Goal: Task Accomplishment & Management: Use online tool/utility

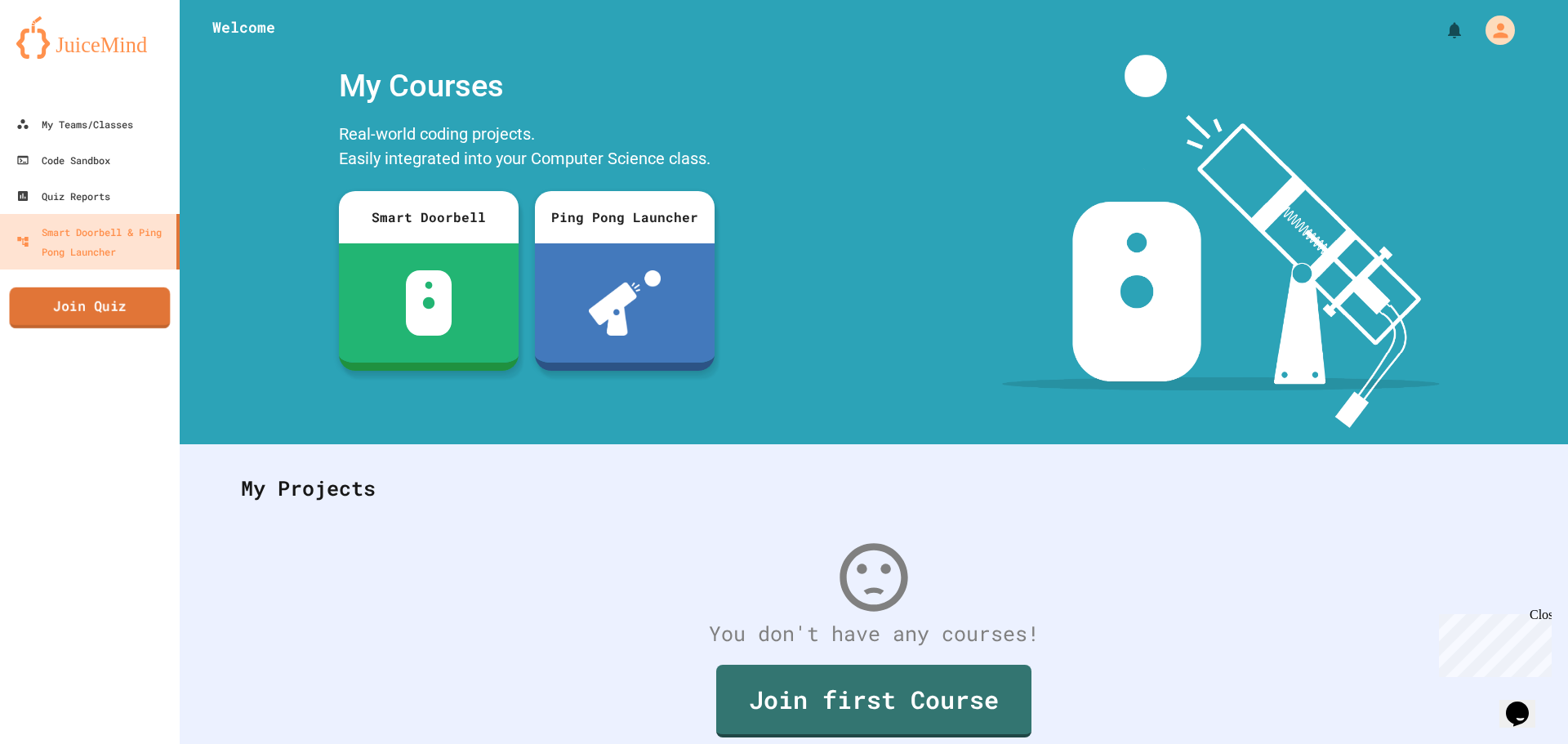
click at [100, 315] on link "Join Quiz" at bounding box center [90, 308] width 161 height 41
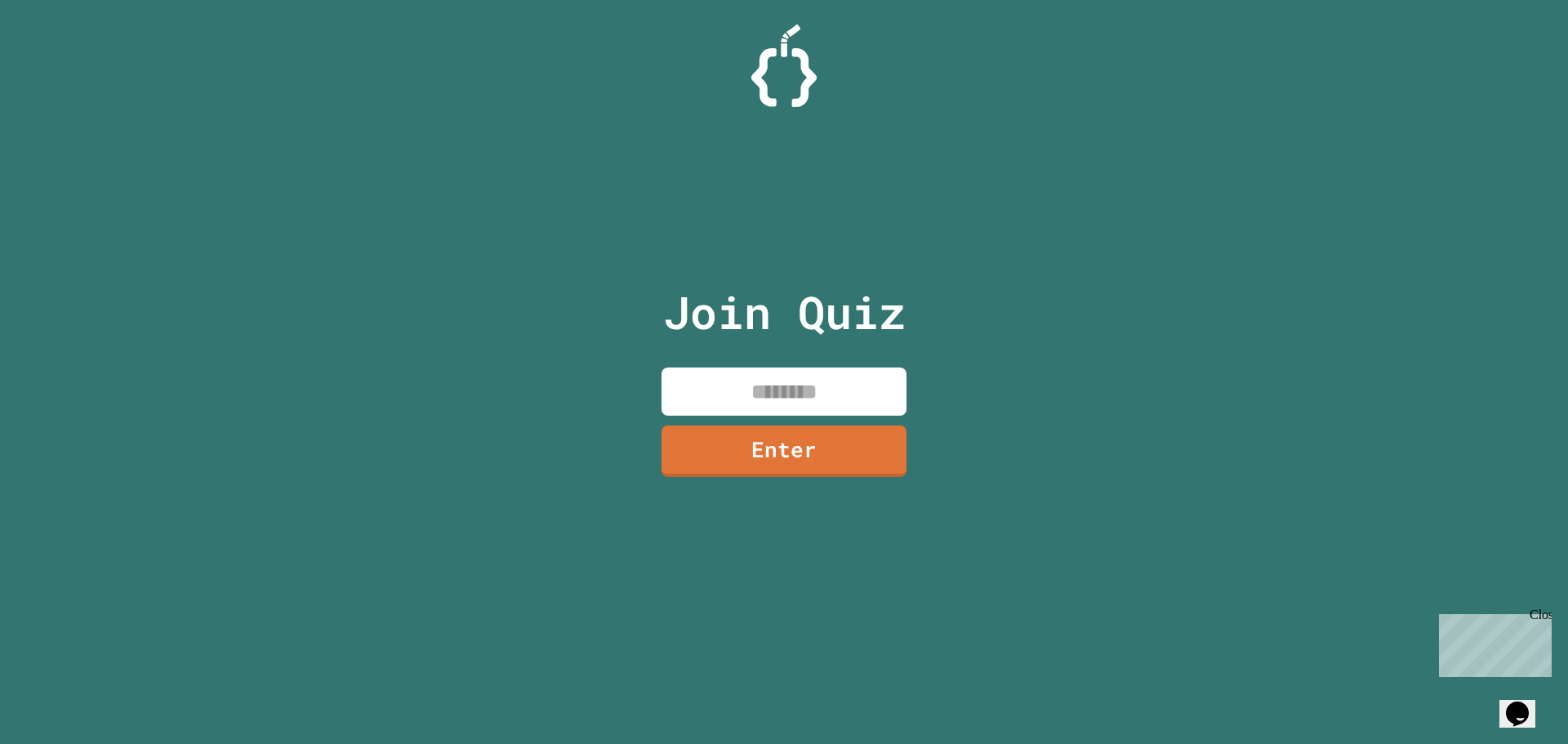
click at [822, 409] on input at bounding box center [784, 391] width 245 height 48
type input "********"
click at [802, 439] on link "Enter" at bounding box center [785, 450] width 247 height 54
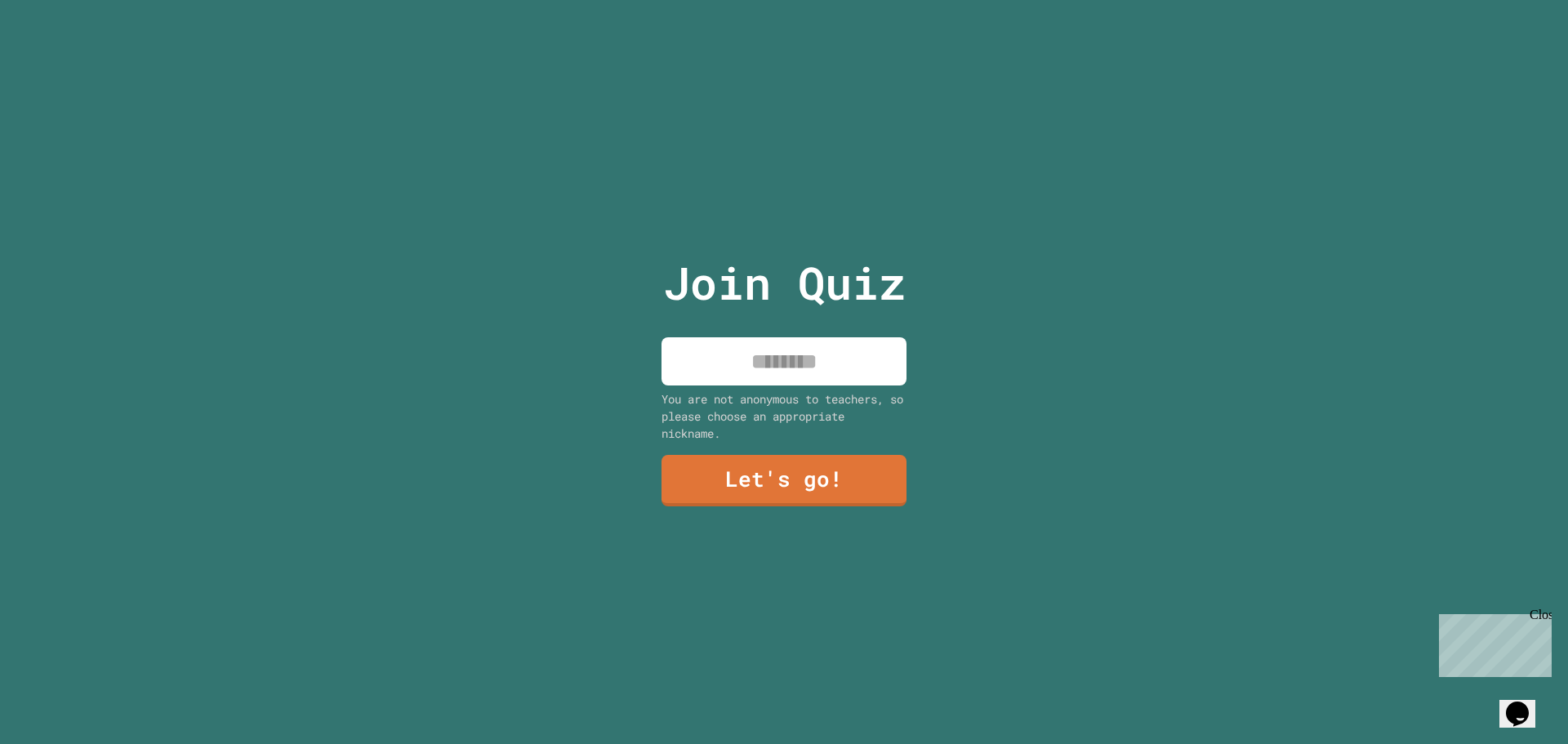
click at [779, 368] on input at bounding box center [784, 361] width 245 height 48
type input "*******"
click at [794, 479] on link "Let's go!" at bounding box center [784, 480] width 245 height 54
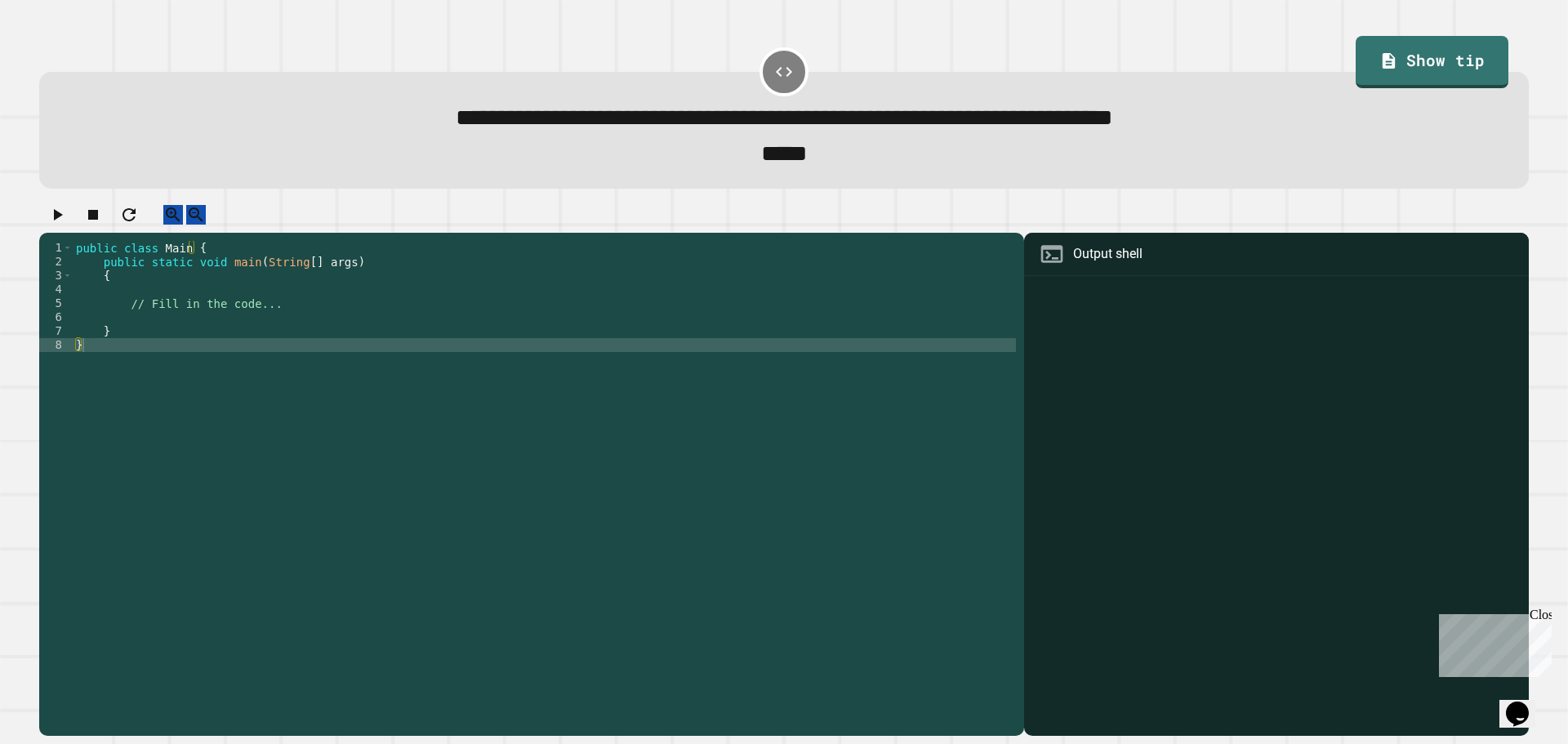
click at [267, 322] on div "public class Main { public static void main ( String [ ] args ) { // Fill in th…" at bounding box center [544, 470] width 943 height 458
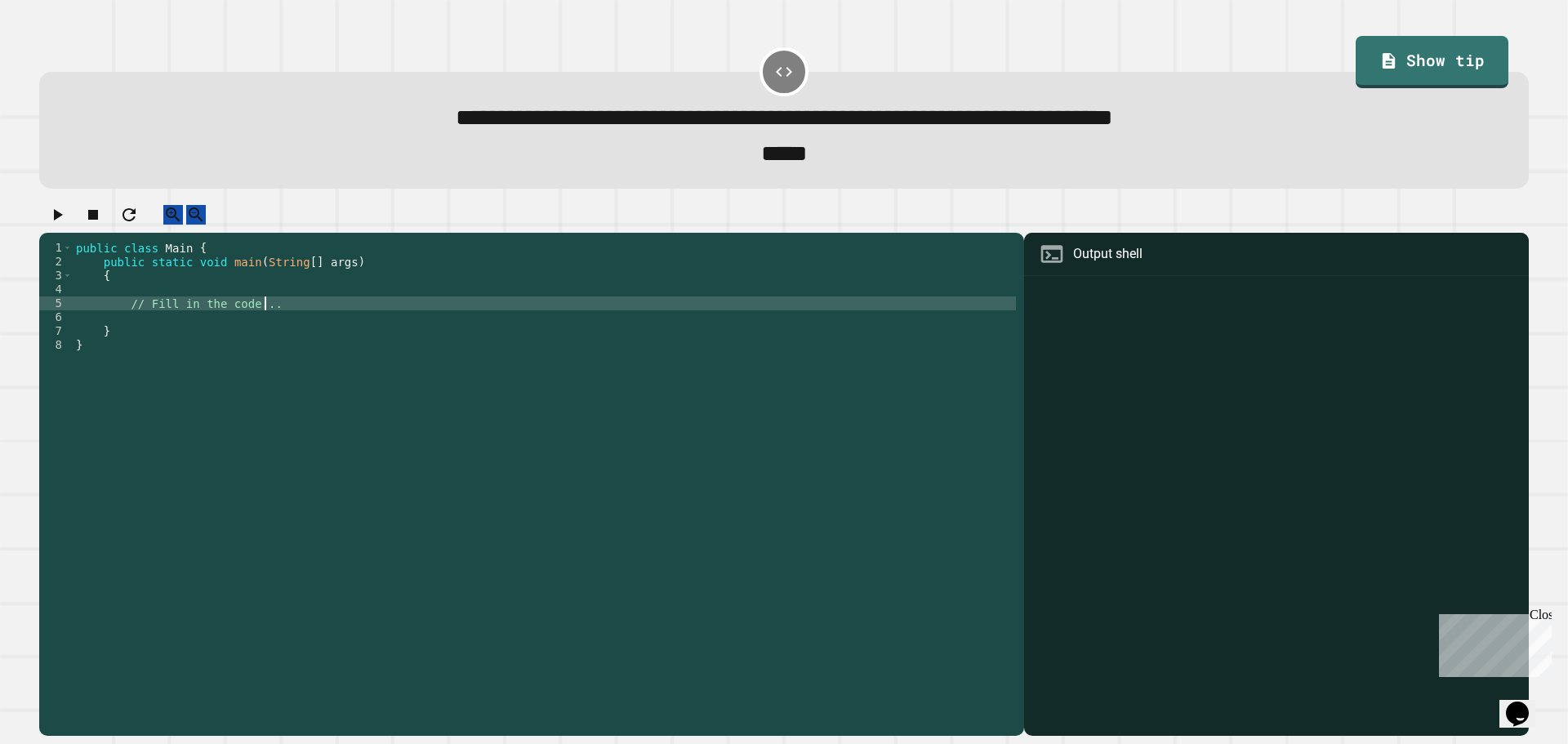
click at [250, 335] on div "public class Main { public static void main ( String [ ] args ) { // Fill in th…" at bounding box center [544, 470] width 943 height 458
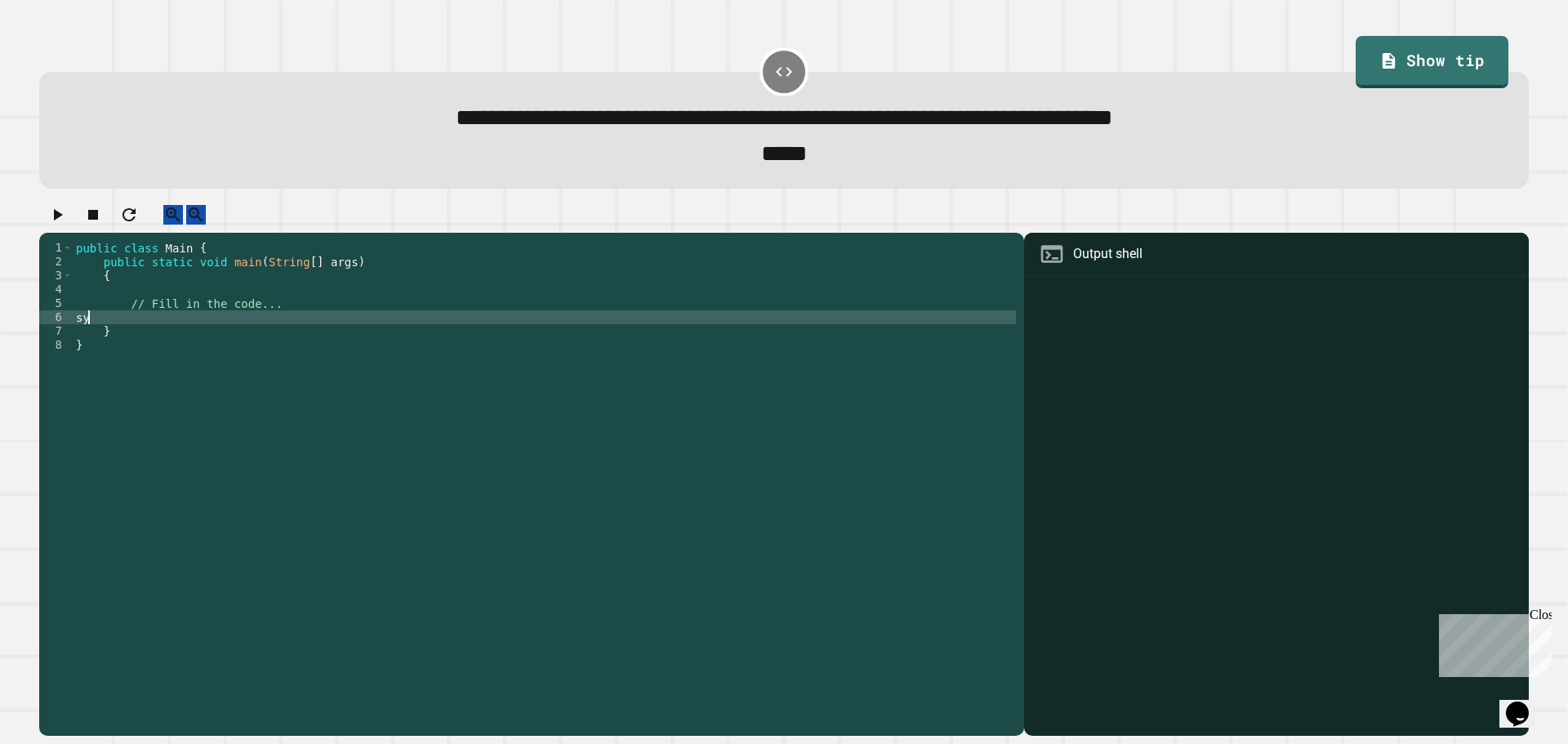
type textarea "*"
type textarea "**********"
click at [65, 225] on icon "button" at bounding box center [57, 214] width 20 height 20
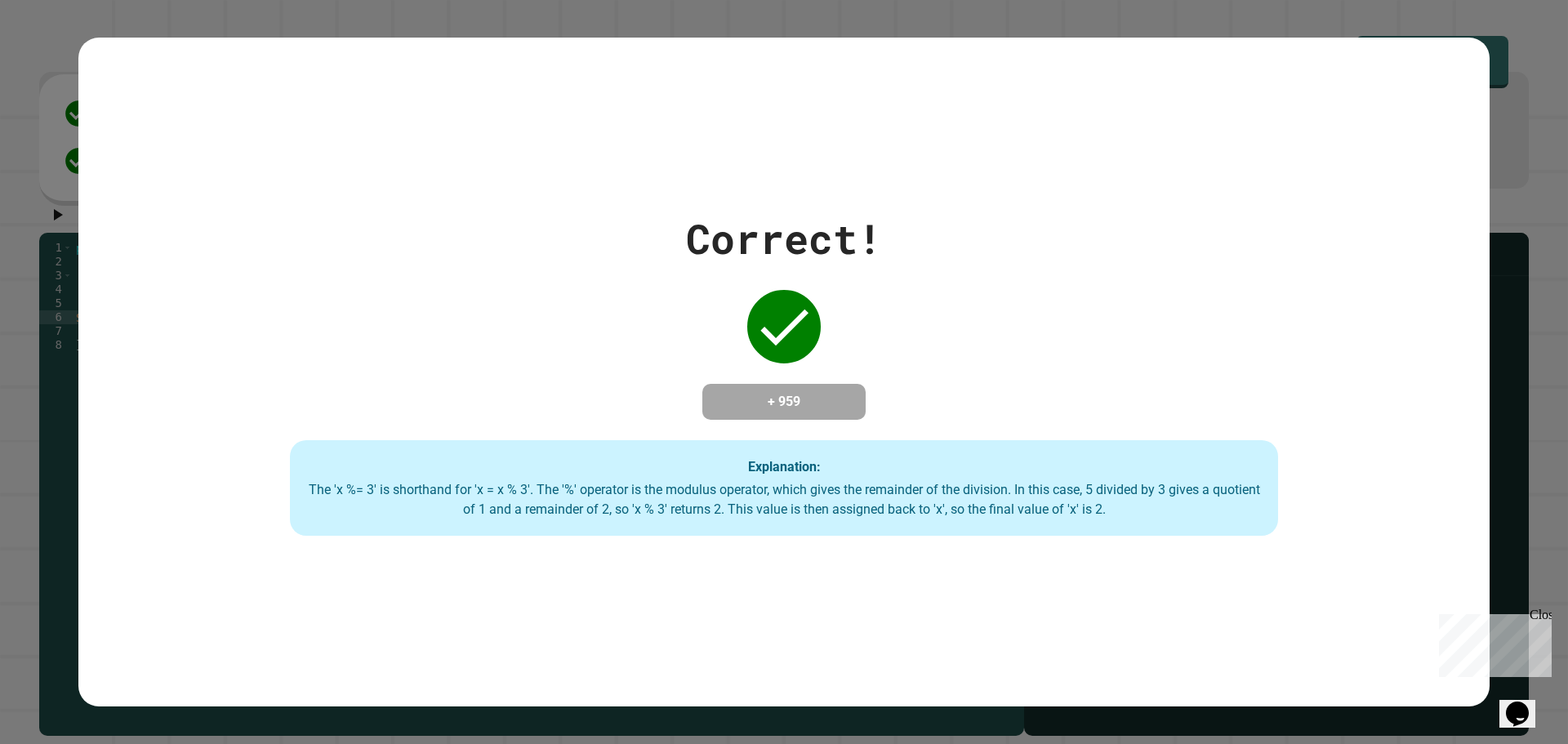
click at [439, 384] on div "Correct! + 959 Explanation: The 'x %= 3' is shorthand for 'x = x % 3'. The '%' …" at bounding box center [784, 372] width 1411 height 328
drag, startPoint x: 442, startPoint y: 445, endPoint x: 451, endPoint y: 450, distance: 10.3
click at [445, 447] on div "Explanation: The 'x %= 3' is shorthand for 'x = x % 3'. The '%' operator is the…" at bounding box center [784, 488] width 989 height 97
click at [1078, 208] on div "Correct! + 959 Explanation: The 'x %= 3' is shorthand for 'x = x % 3'. The '%' …" at bounding box center [784, 372] width 1411 height 328
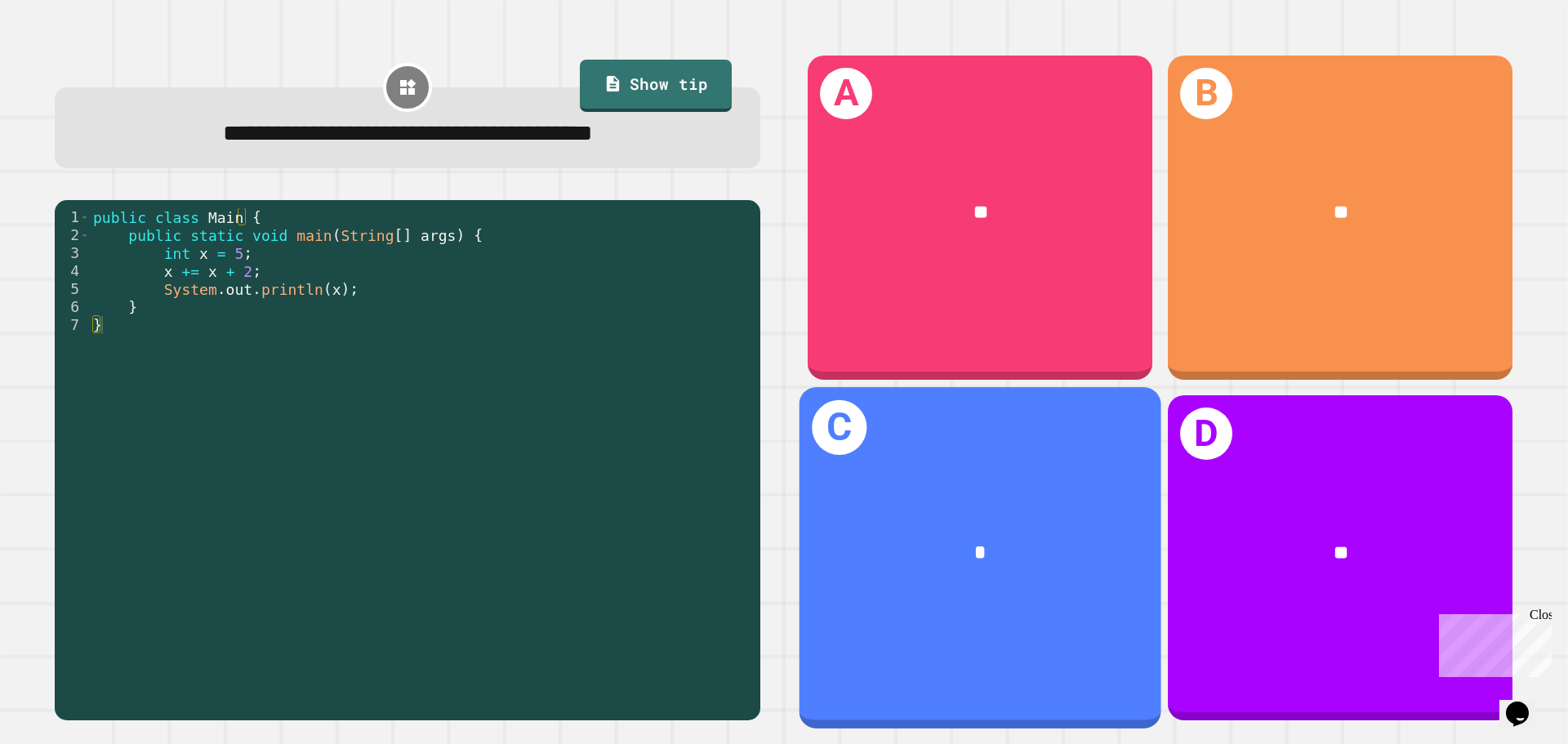
click at [999, 618] on div "C *" at bounding box center [980, 557] width 362 height 341
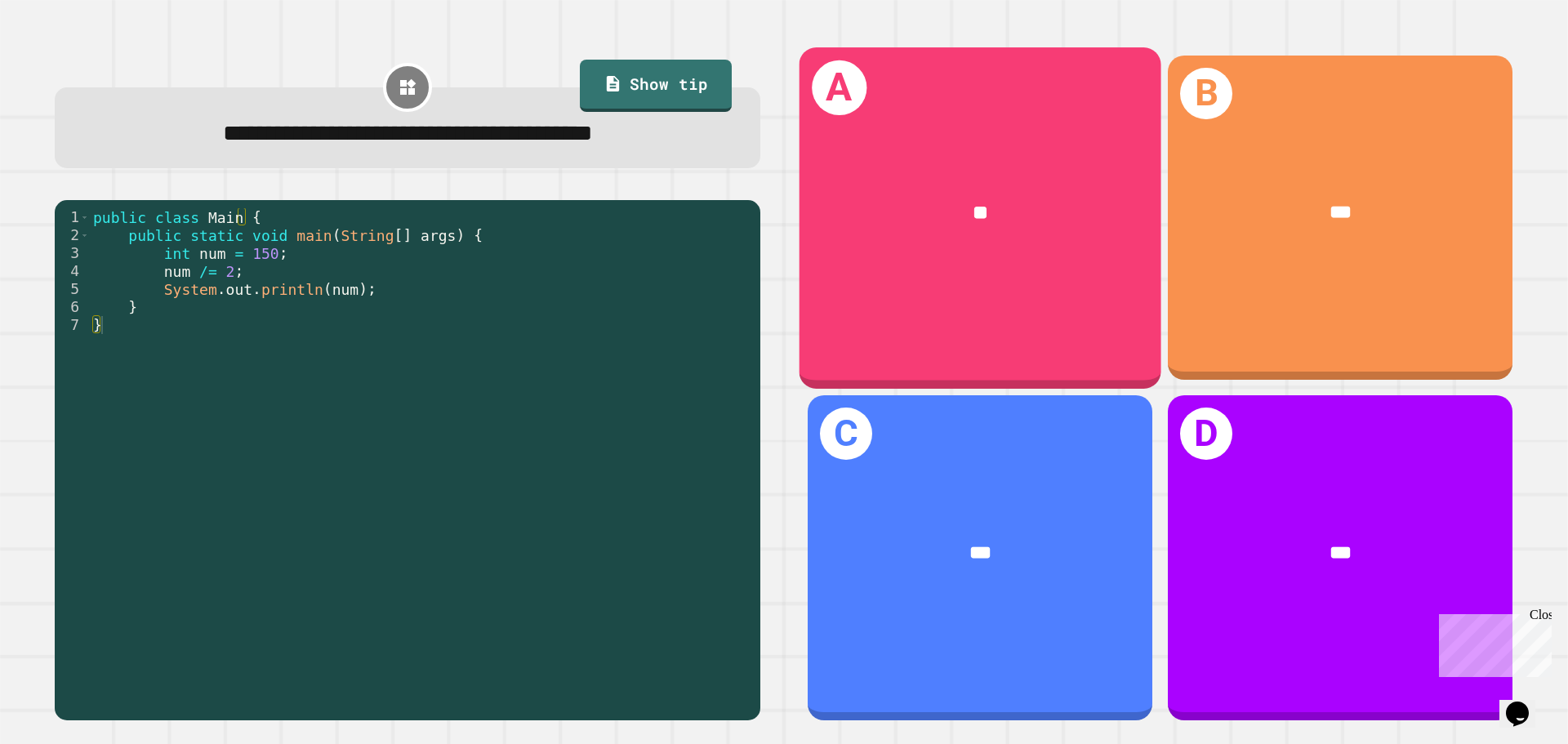
click at [1013, 299] on div "A **" at bounding box center [980, 217] width 362 height 341
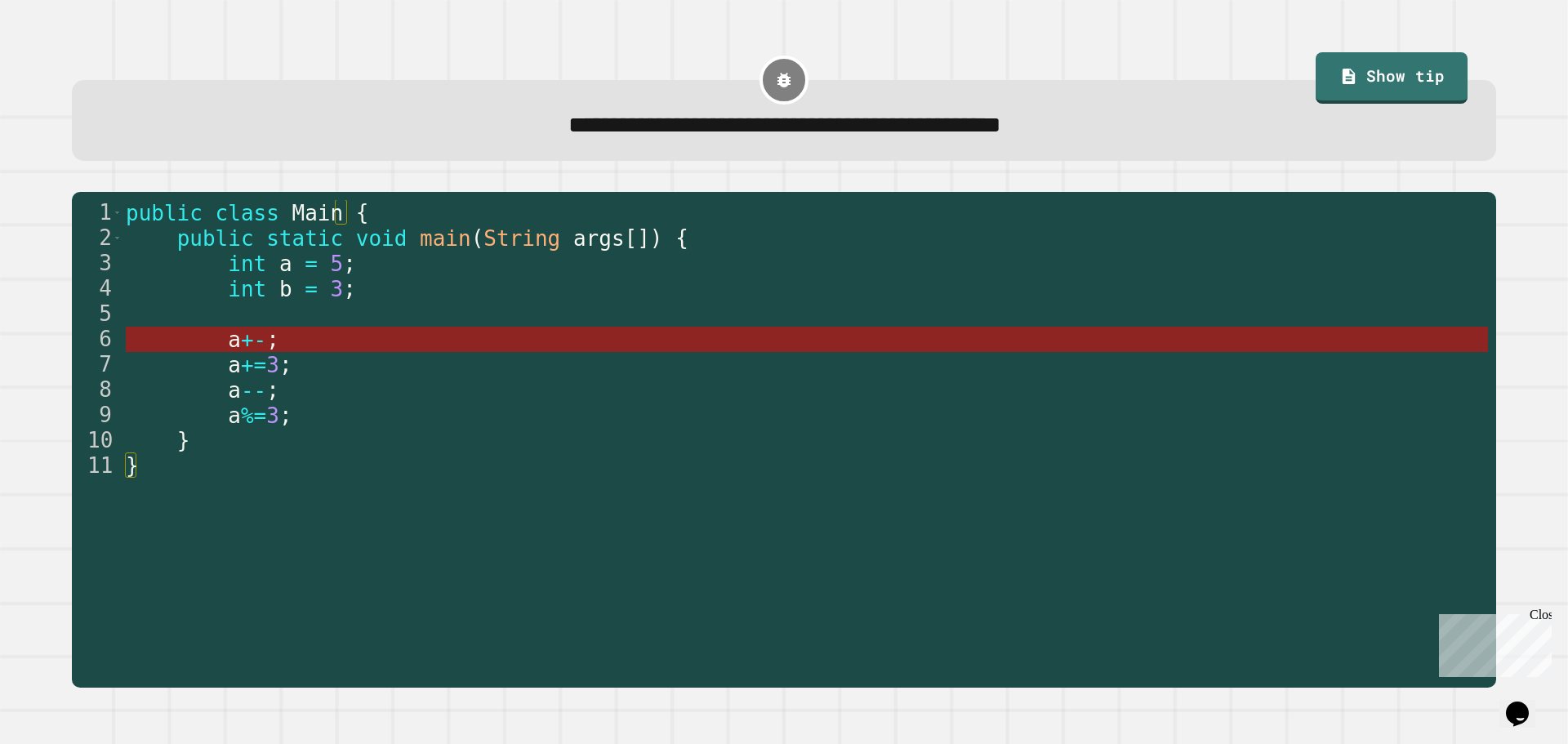
click at [249, 342] on span "+-" at bounding box center [253, 340] width 25 height 24
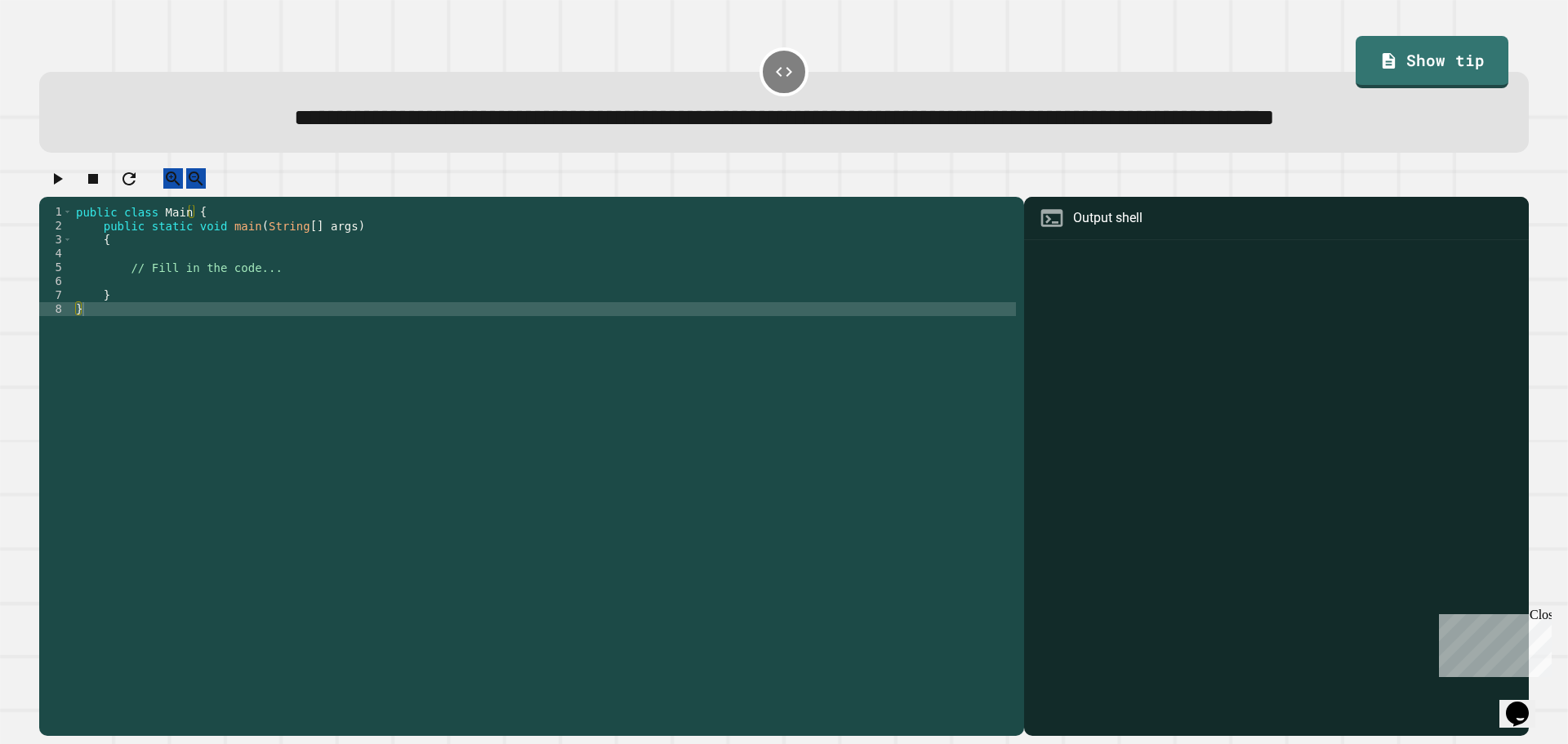
click at [249, 344] on div "public class Main { public static void main ( String [ ] args ) { // Fill in th…" at bounding box center [544, 434] width 943 height 458
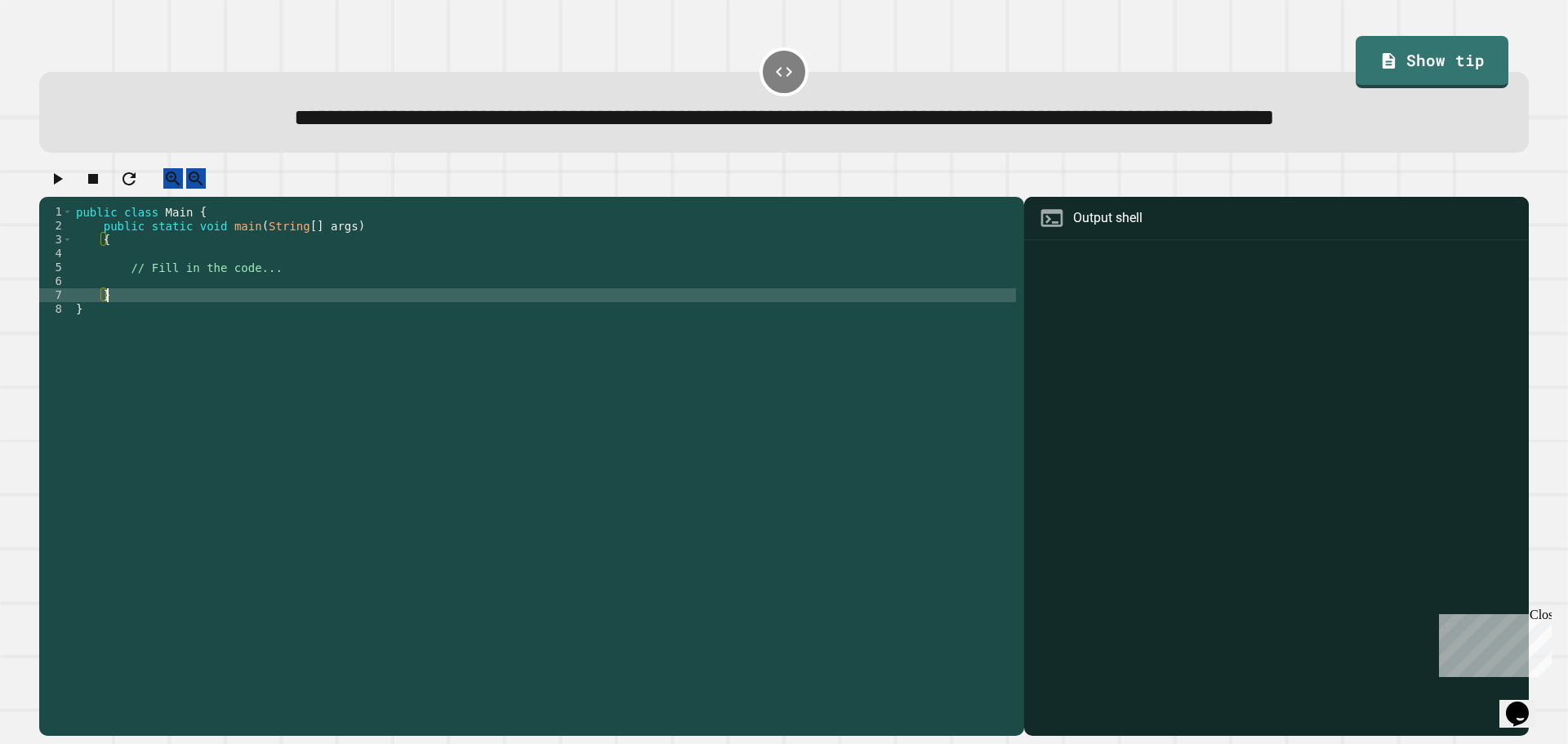
click at [233, 328] on div "public class Main { public static void main ( String [ ] args ) { // Fill in th…" at bounding box center [544, 434] width 943 height 458
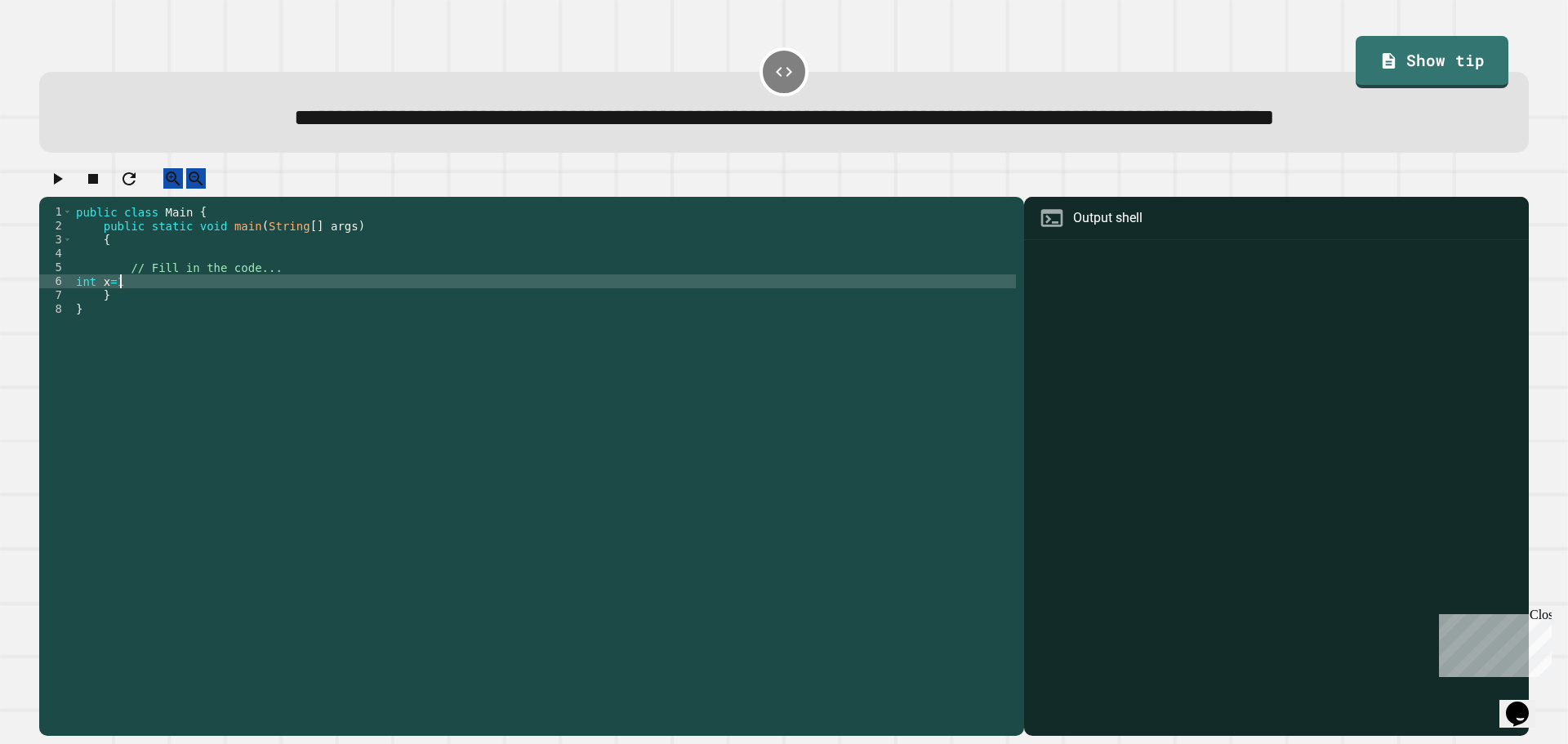
scroll to position [0, 3]
type textarea "*********"
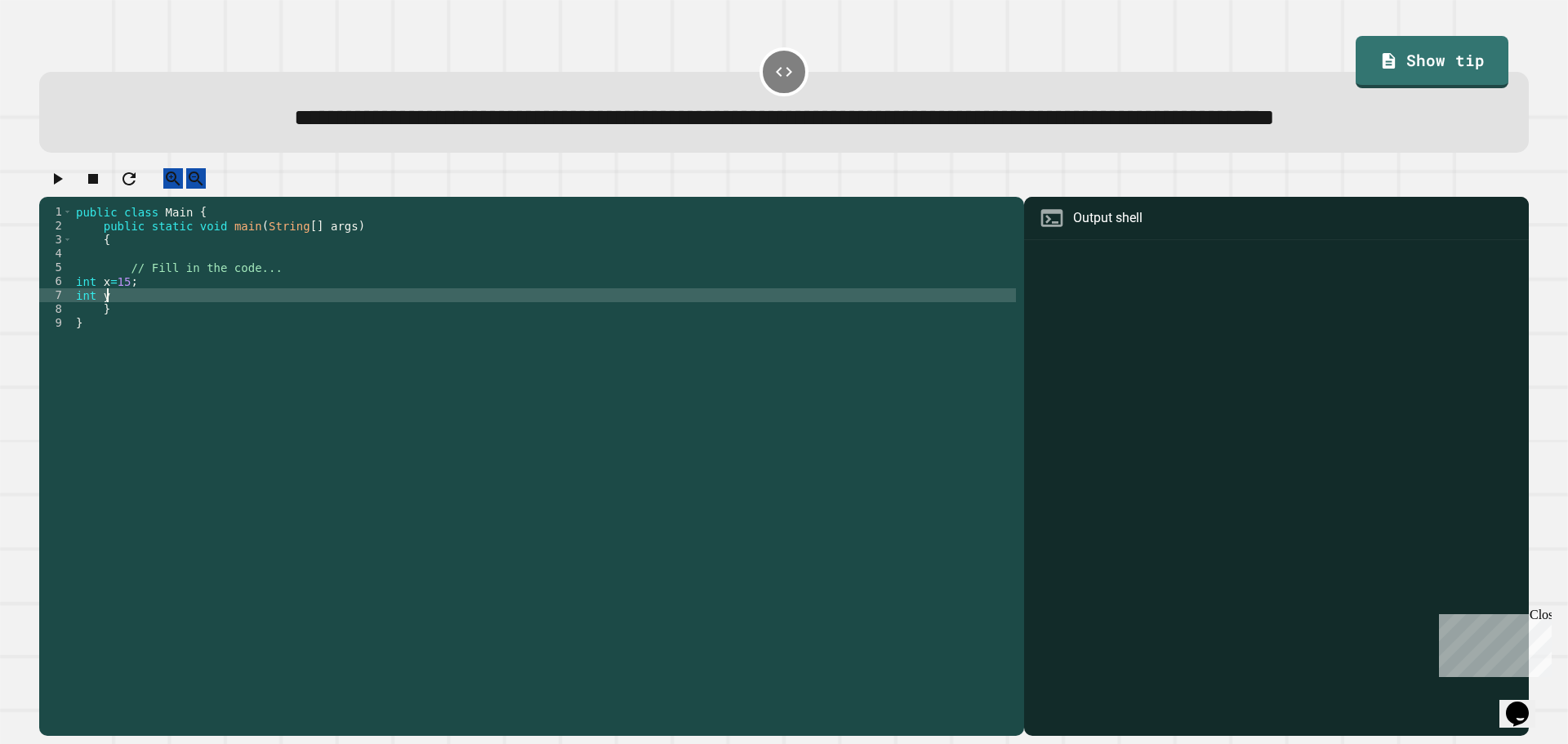
scroll to position [0, 2]
type textarea "********"
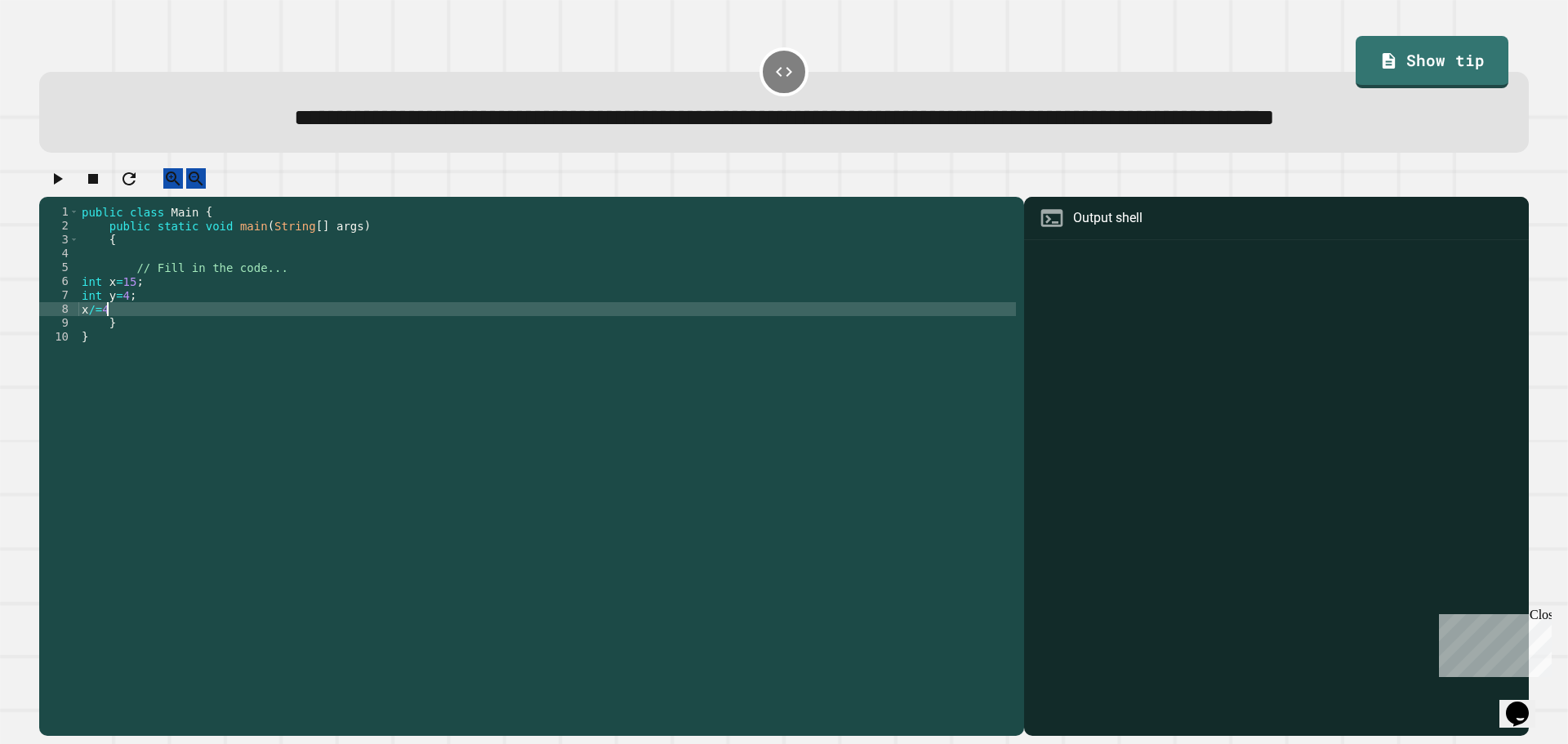
scroll to position [0, 1]
click at [44, 197] on div at bounding box center [784, 182] width 1490 height 29
click at [50, 189] on button "button" at bounding box center [57, 178] width 20 height 20
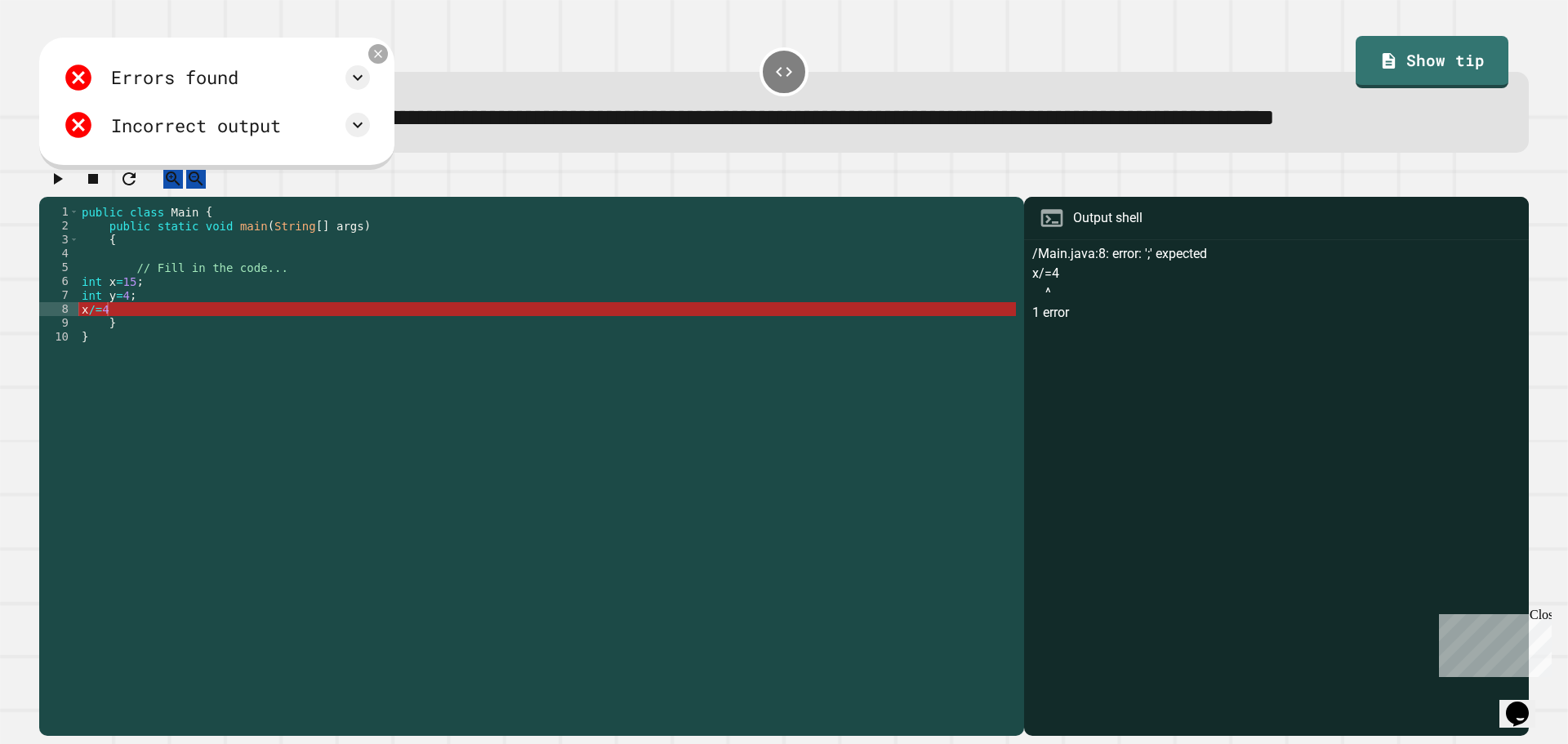
click at [388, 64] on div at bounding box center [378, 54] width 20 height 20
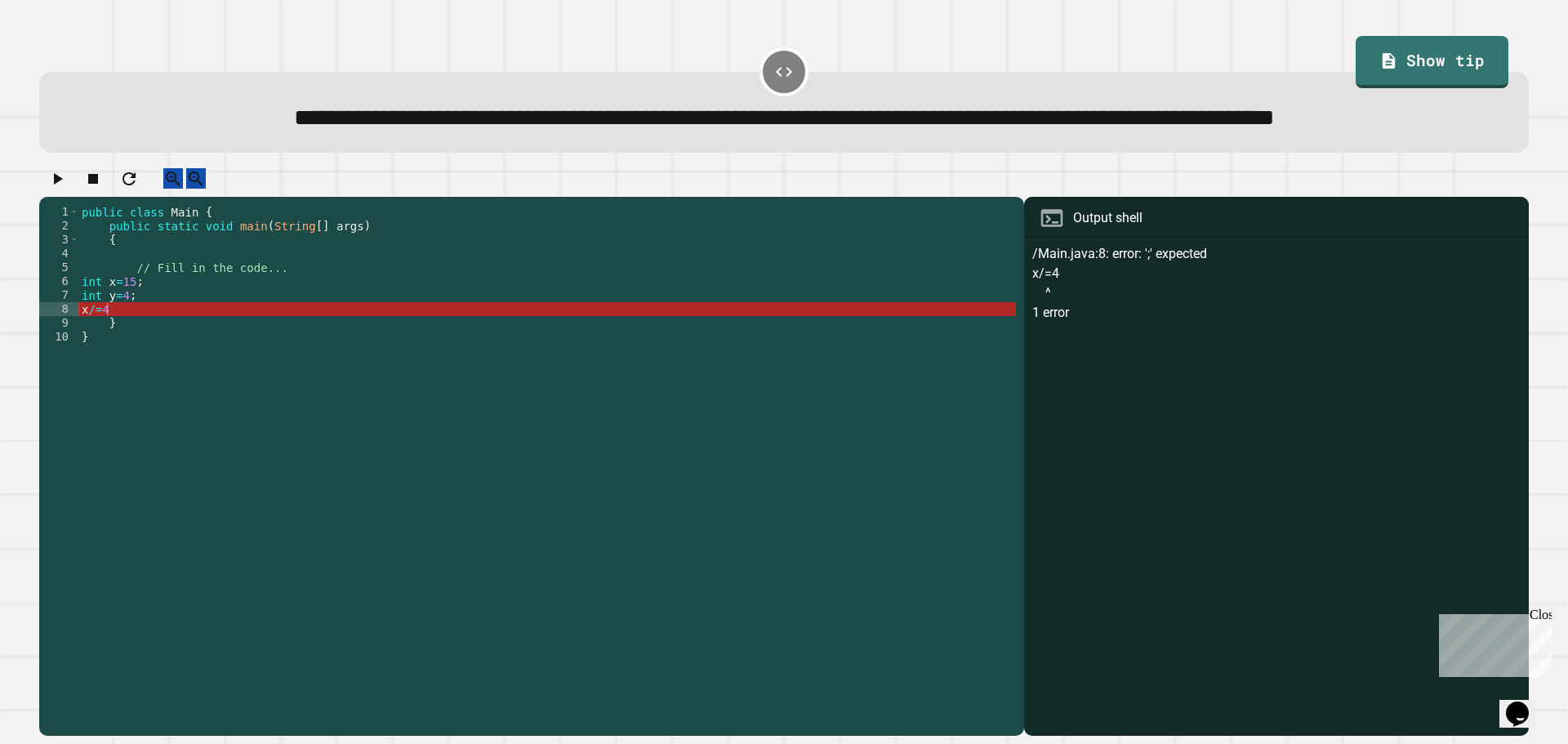
click at [125, 372] on div "public class Main { public static void main ( String [ ] args ) { // Fill in th…" at bounding box center [547, 434] width 938 height 458
click at [131, 365] on div "public class Main { public static void main ( String [ ] args ) { // Fill in th…" at bounding box center [547, 434] width 938 height 458
type textarea "*****"
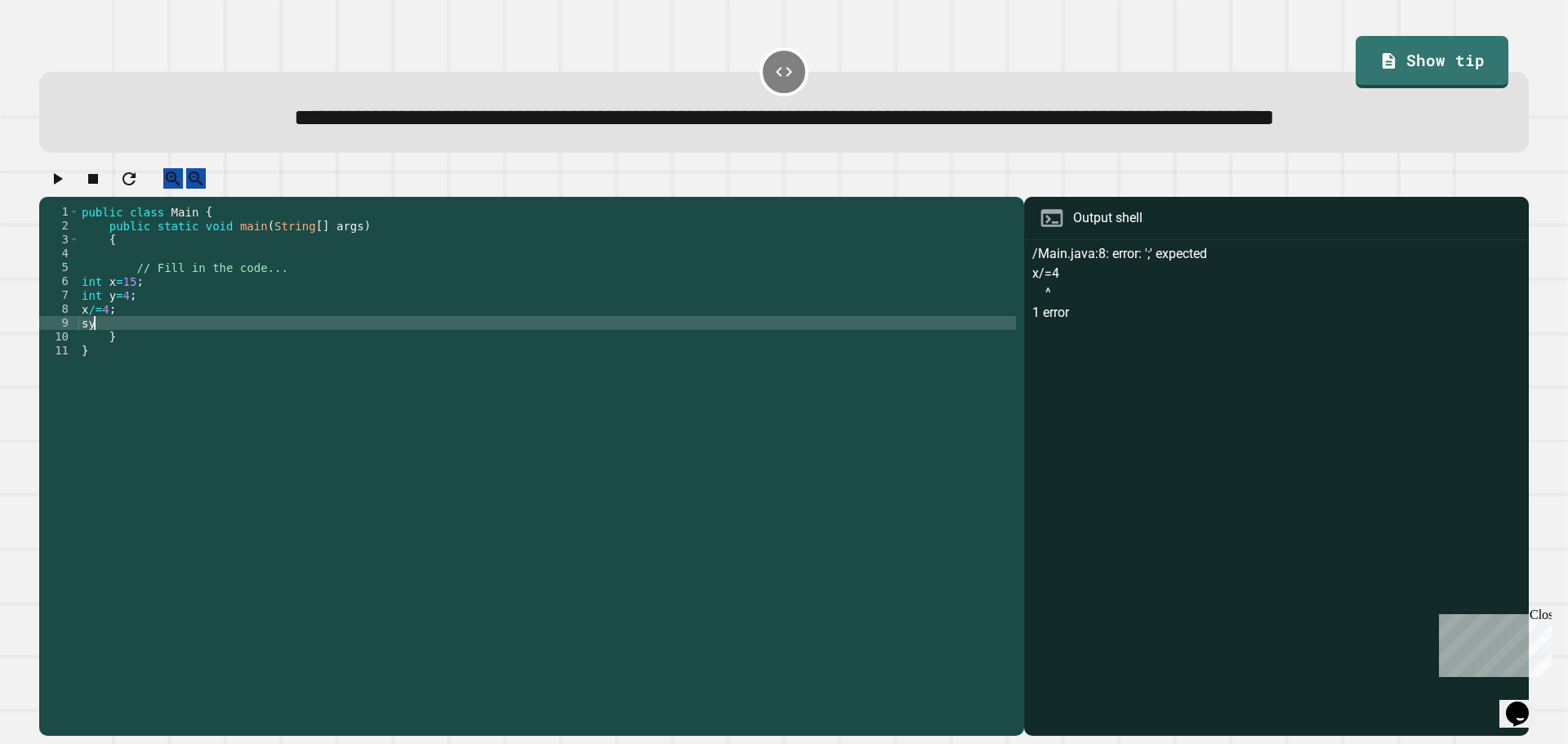
scroll to position [0, 0]
type textarea "*"
click at [95, 360] on div "public class Main { public static void main ( String [ ] args ) { // Fill in th…" at bounding box center [547, 434] width 938 height 458
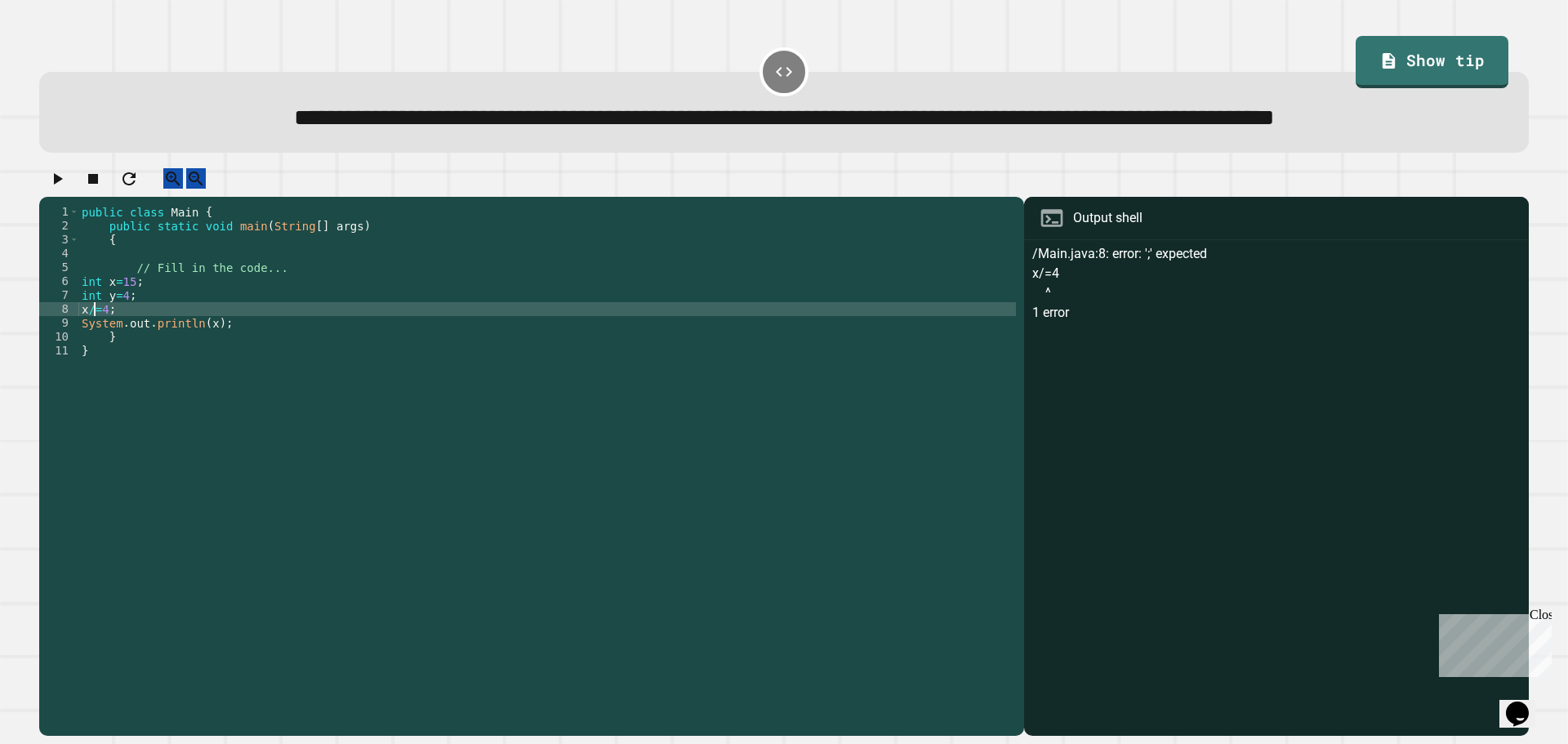
scroll to position [0, 1]
click at [101, 361] on div "public class Main { public static void main ( String [ ] args ) { // Fill in th…" at bounding box center [547, 434] width 938 height 458
click at [105, 364] on div "public class Main { public static void main ( String [ ] args ) { // Fill in th…" at bounding box center [547, 434] width 938 height 458
type textarea "*****"
click at [67, 189] on icon "button" at bounding box center [57, 179] width 20 height 20
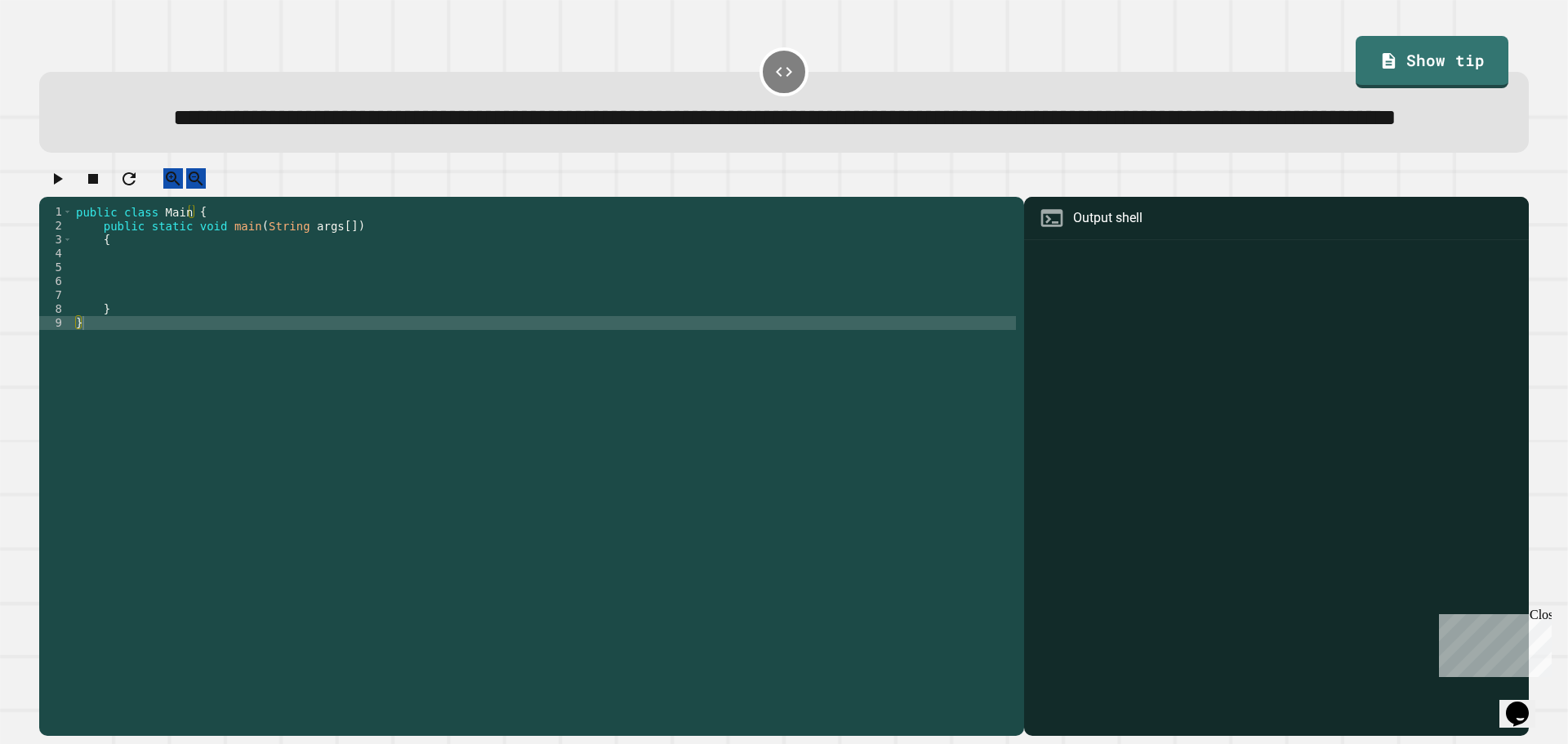
click at [153, 308] on div "public class Main { public static void main ( String args [ ]) { } }" at bounding box center [544, 434] width 943 height 458
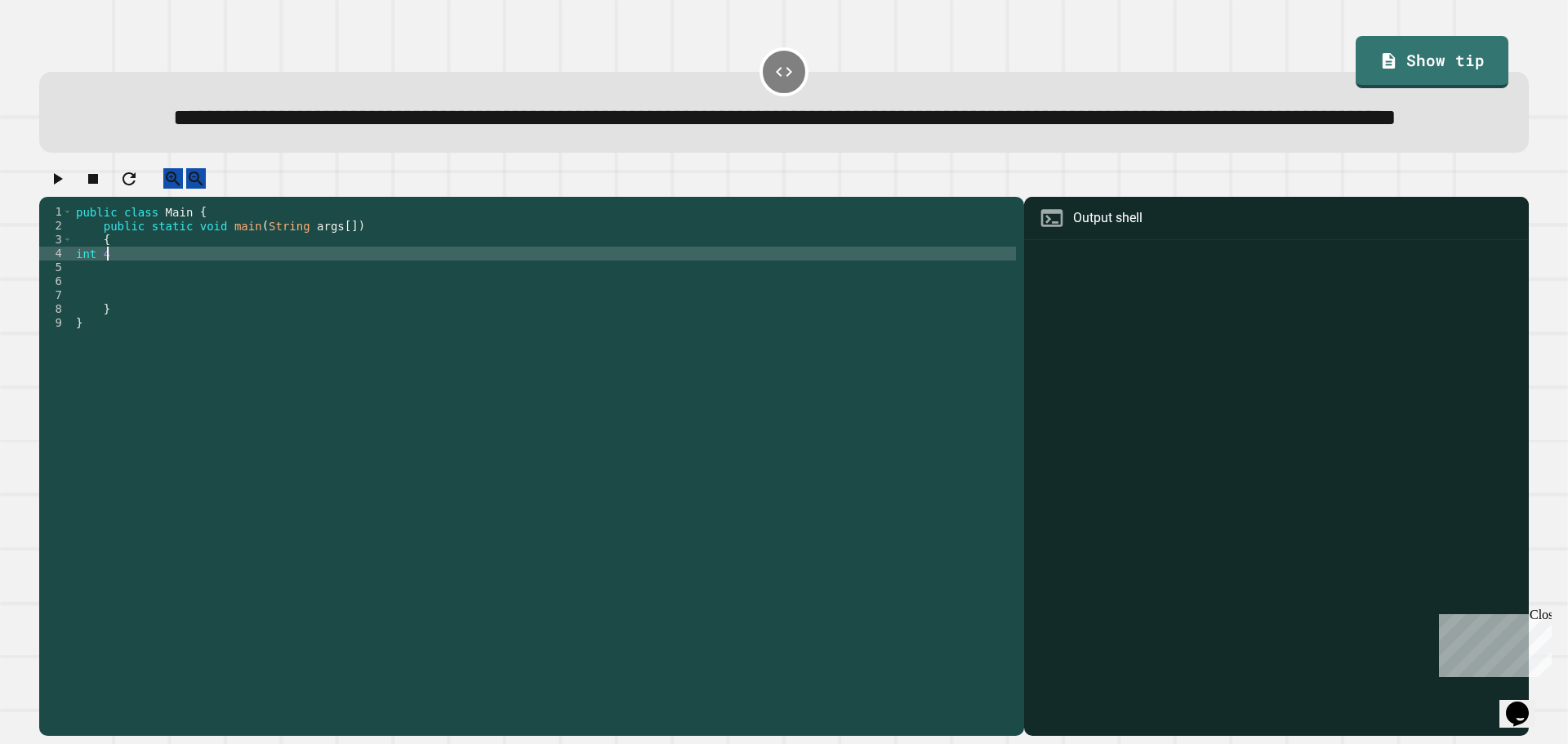
scroll to position [0, 2]
type textarea "*******"
click at [98, 311] on div "public class Main { public static void main ( String args [ ]) { int 47 ; } }" at bounding box center [547, 434] width 938 height 458
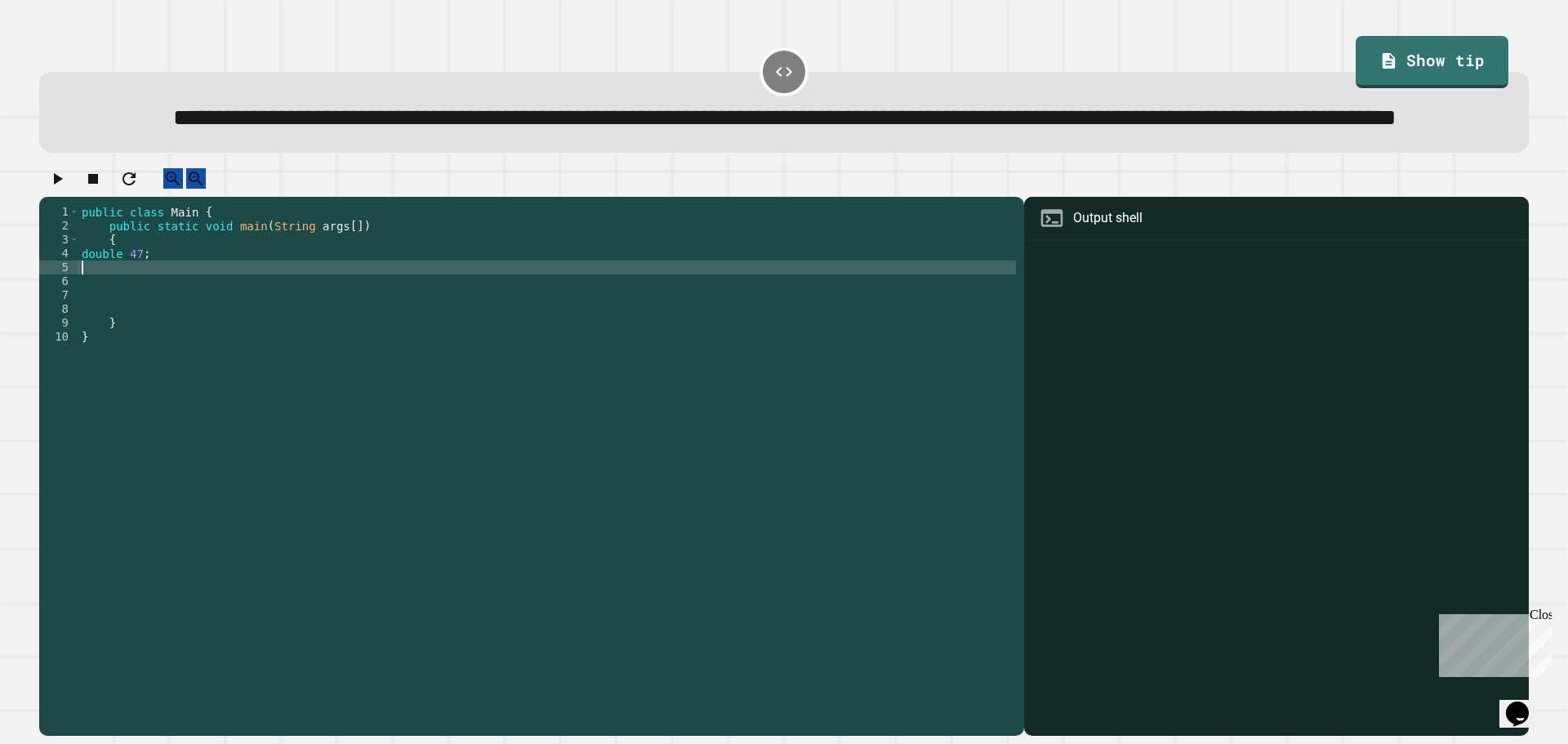
click at [188, 325] on div "public class Main { public static void main ( String args [ ]) { double 47 ; } }" at bounding box center [547, 434] width 938 height 458
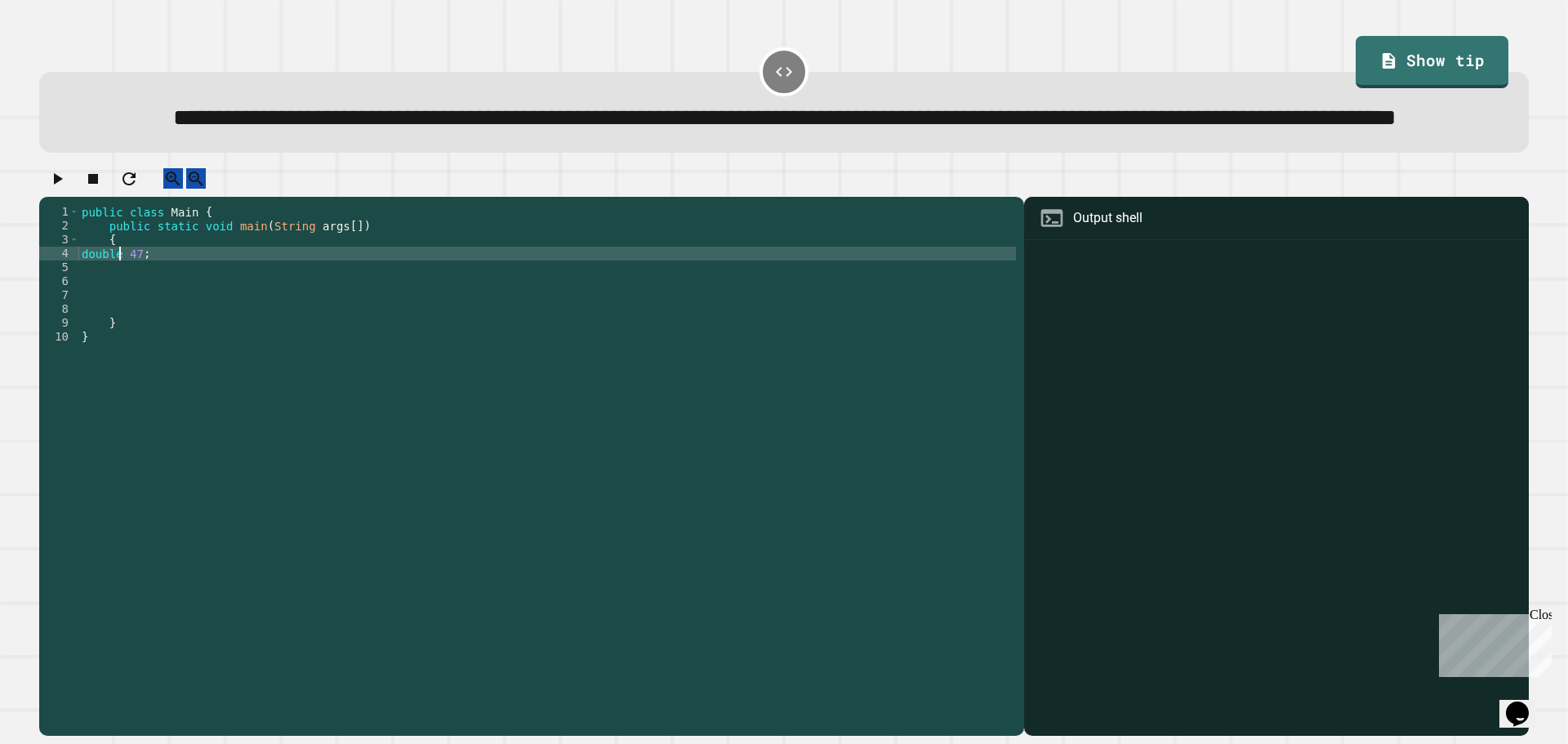
click at [118, 308] on div "public class Main { public static void main ( String args [ ]) { double 47 ; } }" at bounding box center [547, 434] width 938 height 458
click at [125, 310] on div "public class Main { public static void main ( String args [ ]) { double x 47 ; …" at bounding box center [547, 434] width 938 height 458
click at [139, 310] on div "public class Main { public static void main ( String args [ ]) { double x 47 ; …" at bounding box center [547, 434] width 938 height 458
type textarea "**********"
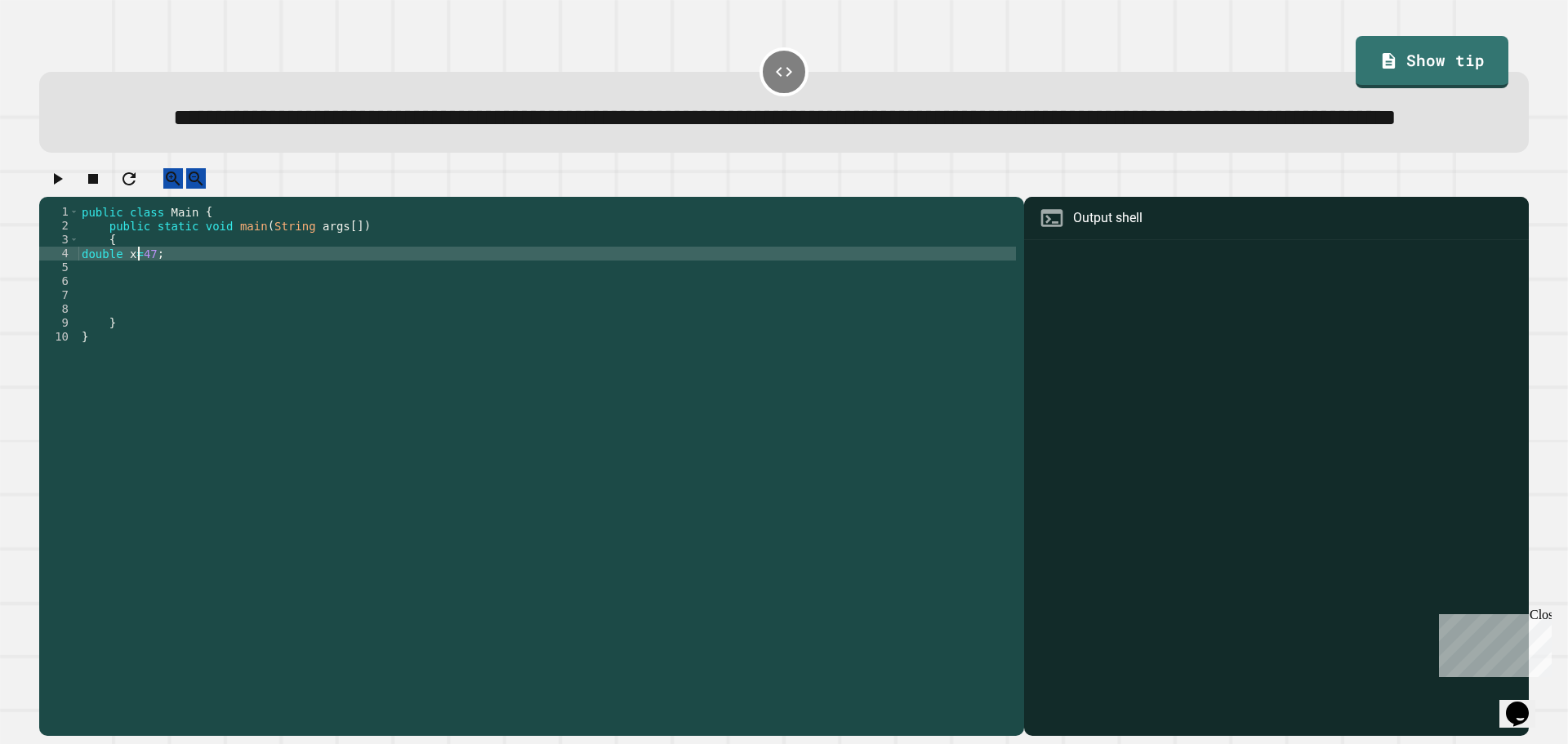
click at [145, 318] on div "public class Main { public static void main ( String args [ ]) { double x = 47 …" at bounding box center [547, 434] width 938 height 458
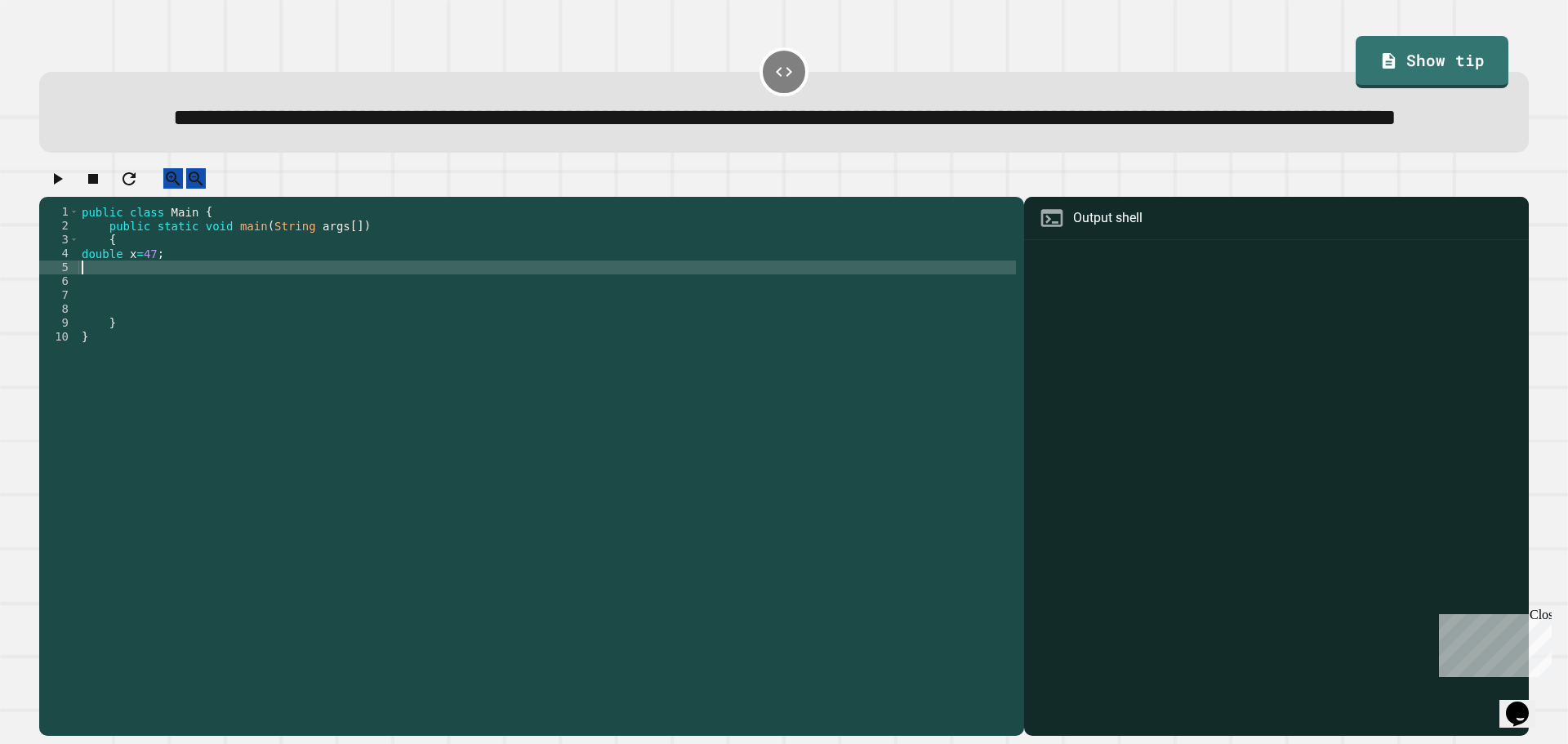
scroll to position [0, 0]
type textarea "*"
type textarea "**********"
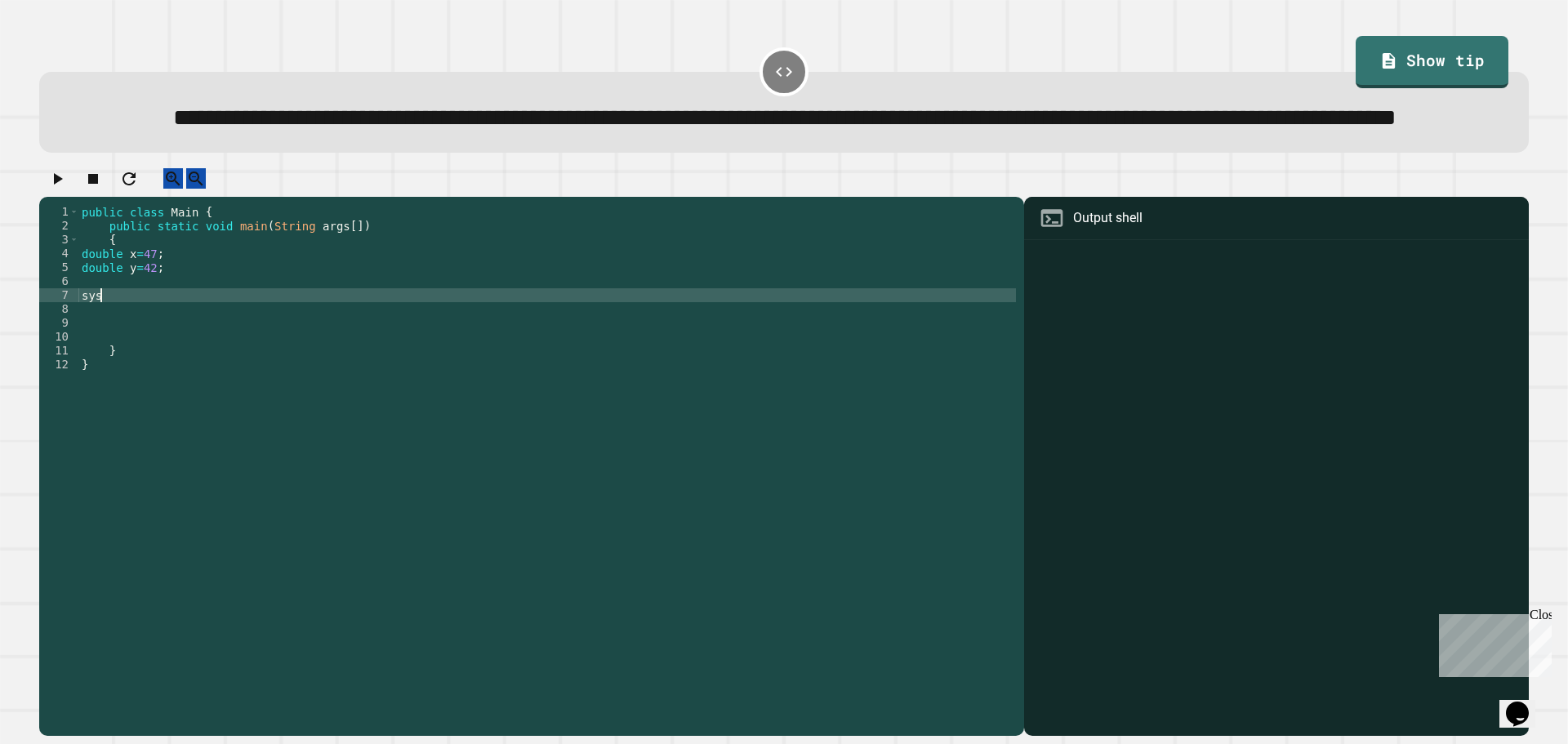
scroll to position [0, 0]
type textarea "*"
click at [138, 321] on div "public class Main { public static void main ( String args [ ]) { double x = 47 …" at bounding box center [547, 434] width 938 height 458
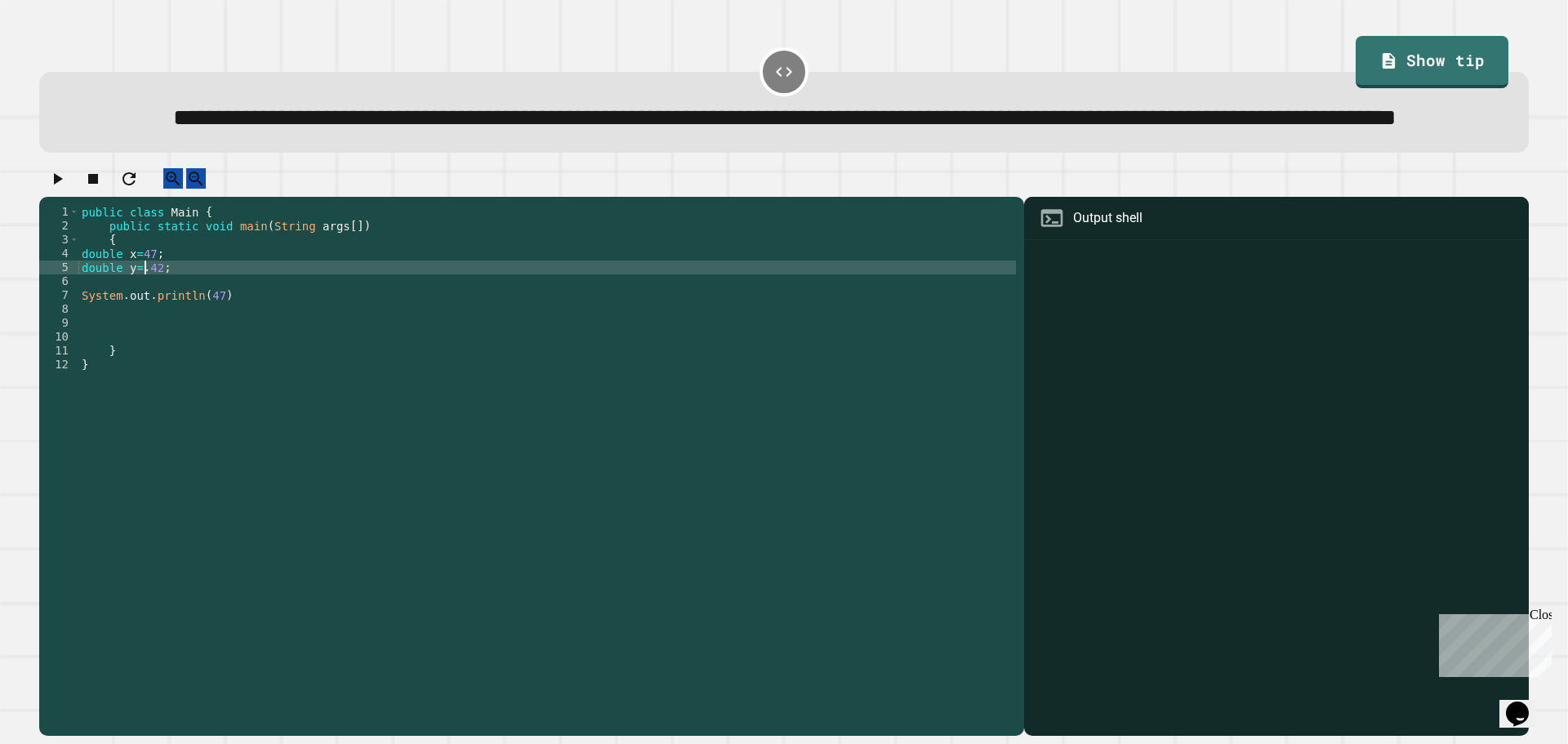
scroll to position [0, 4]
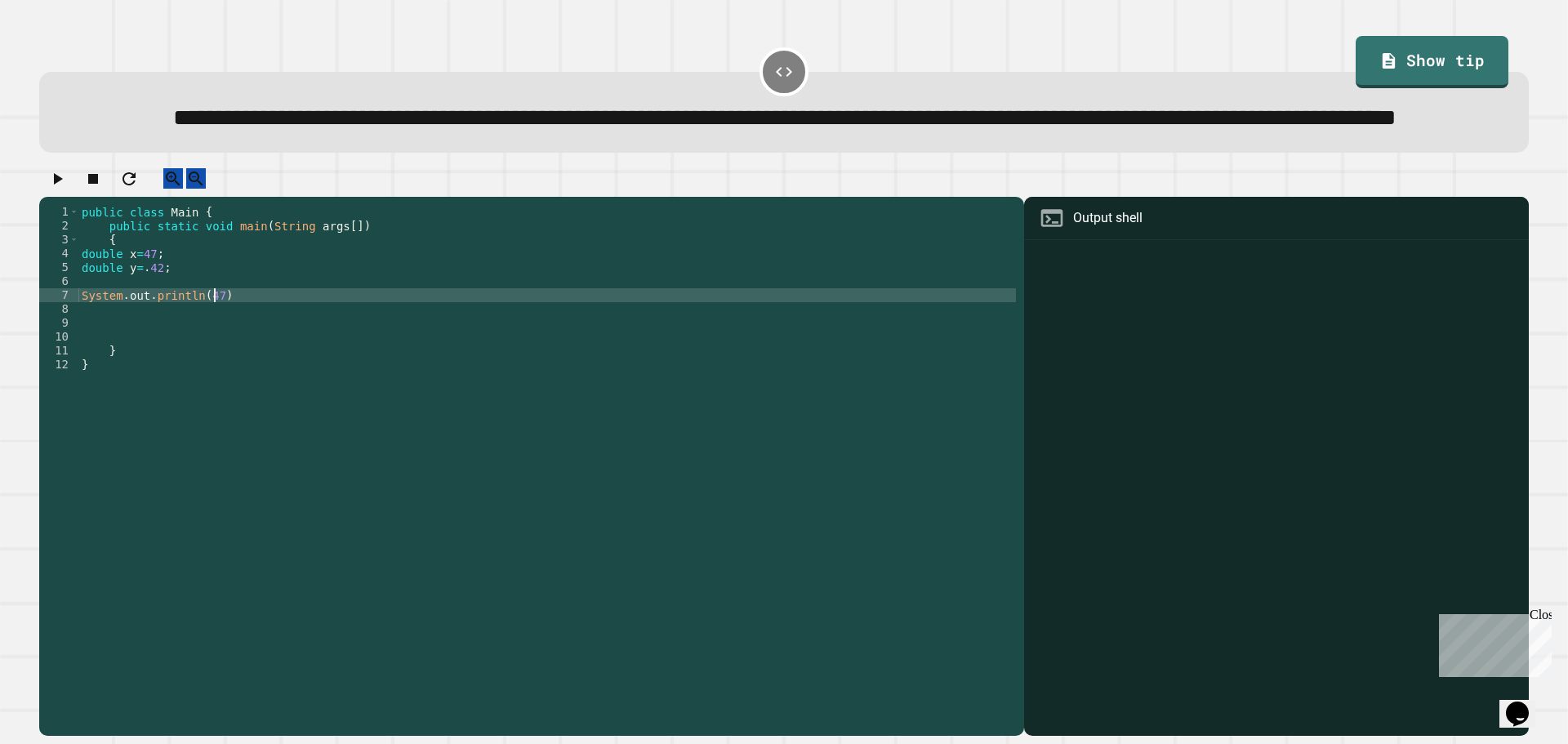
click at [212, 348] on div "public class Main { public static void main ( String args [ ]) { double x = 47 …" at bounding box center [547, 434] width 938 height 458
click at [144, 321] on div "public class Main { public static void main ( String args [ ]) { double x = 47 …" at bounding box center [547, 434] width 938 height 458
click at [213, 348] on div "public class Main { public static void main ( String args [ ]) { double x = 47 …" at bounding box center [547, 434] width 938 height 458
click at [260, 355] on div "public class Main { public static void main ( String args [ ]) { double x = 47 …" at bounding box center [547, 434] width 938 height 458
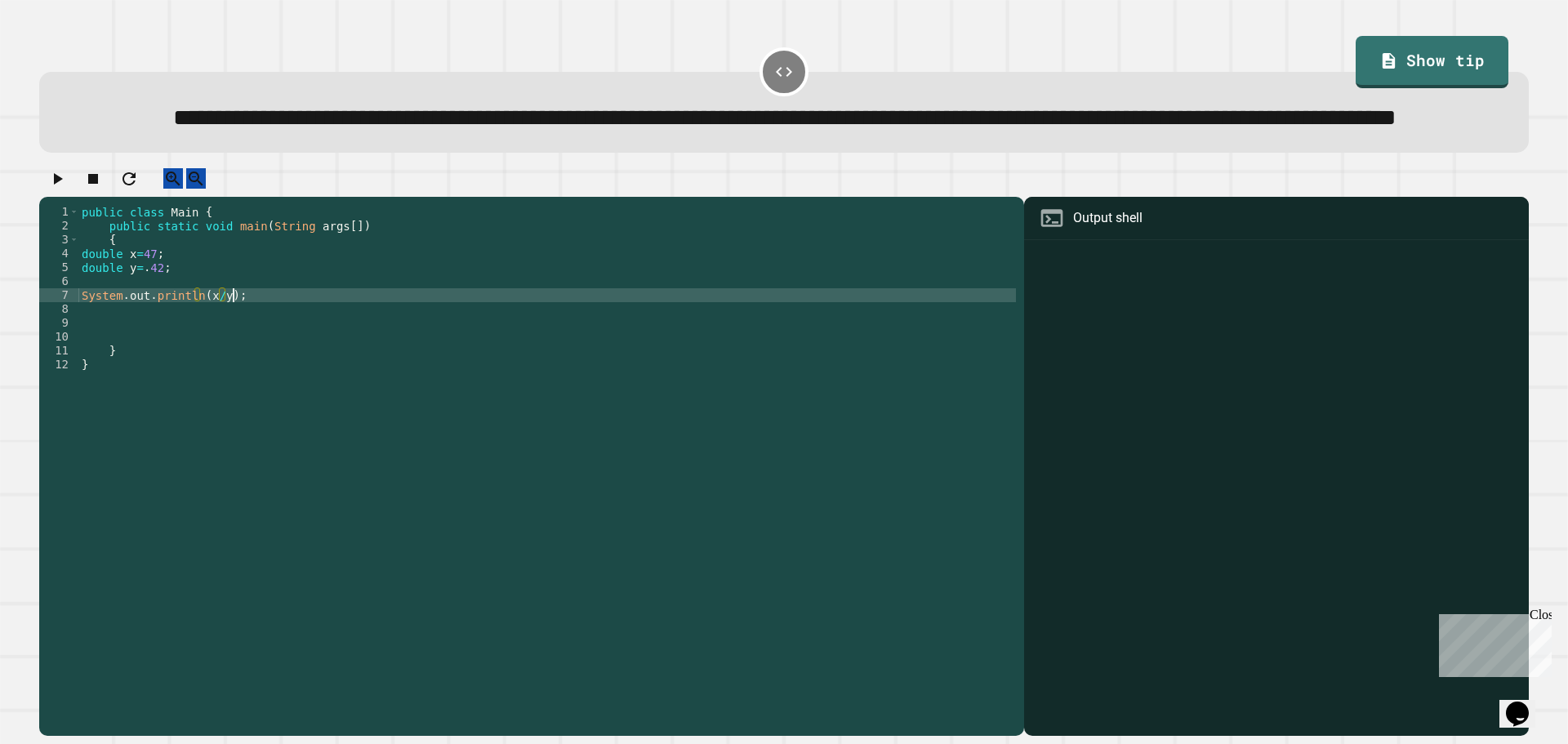
scroll to position [0, 10]
click at [64, 189] on icon "button" at bounding box center [57, 179] width 20 height 20
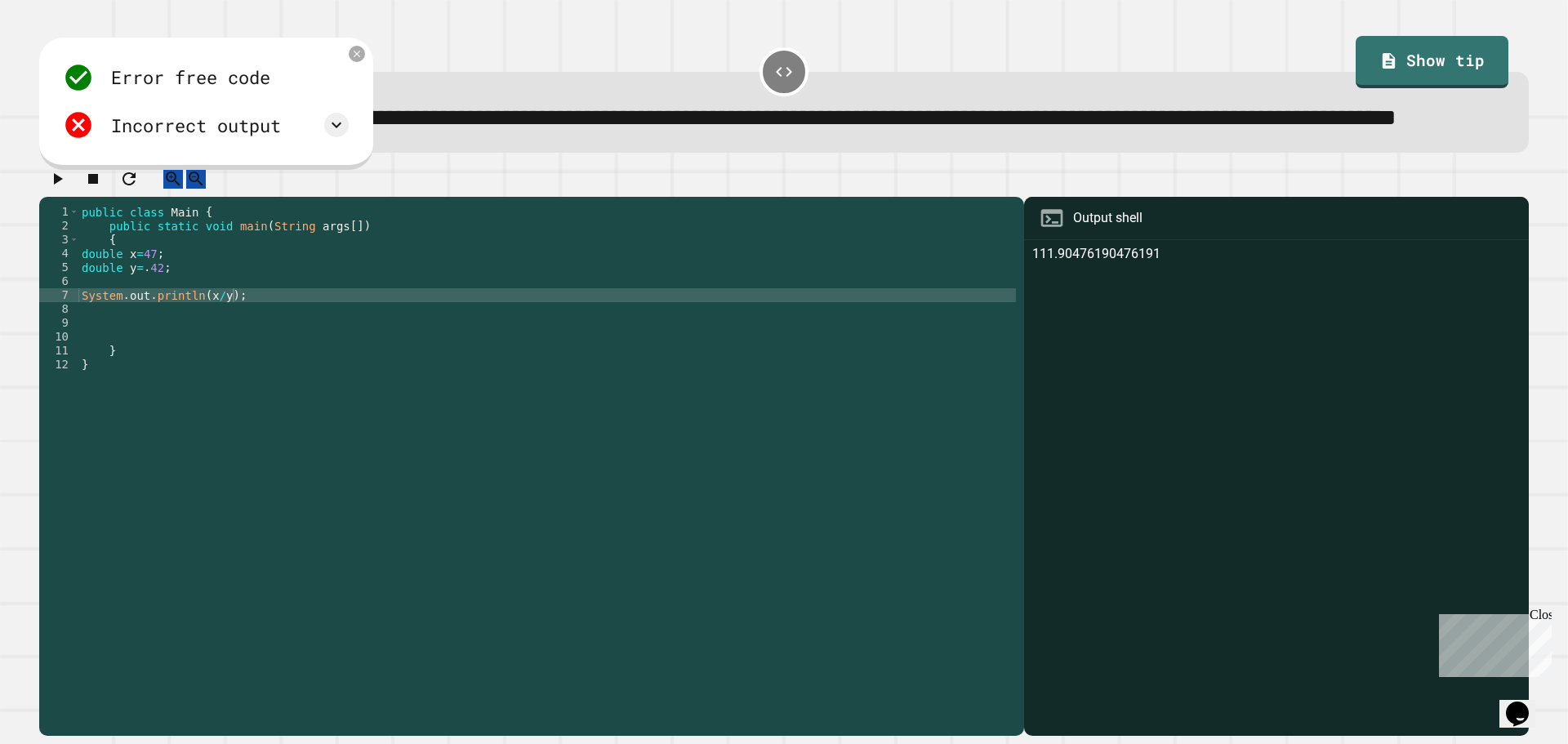
click at [145, 327] on div "public class Main { public static void main ( String args [ ]) { double x = 47 …" at bounding box center [547, 434] width 938 height 458
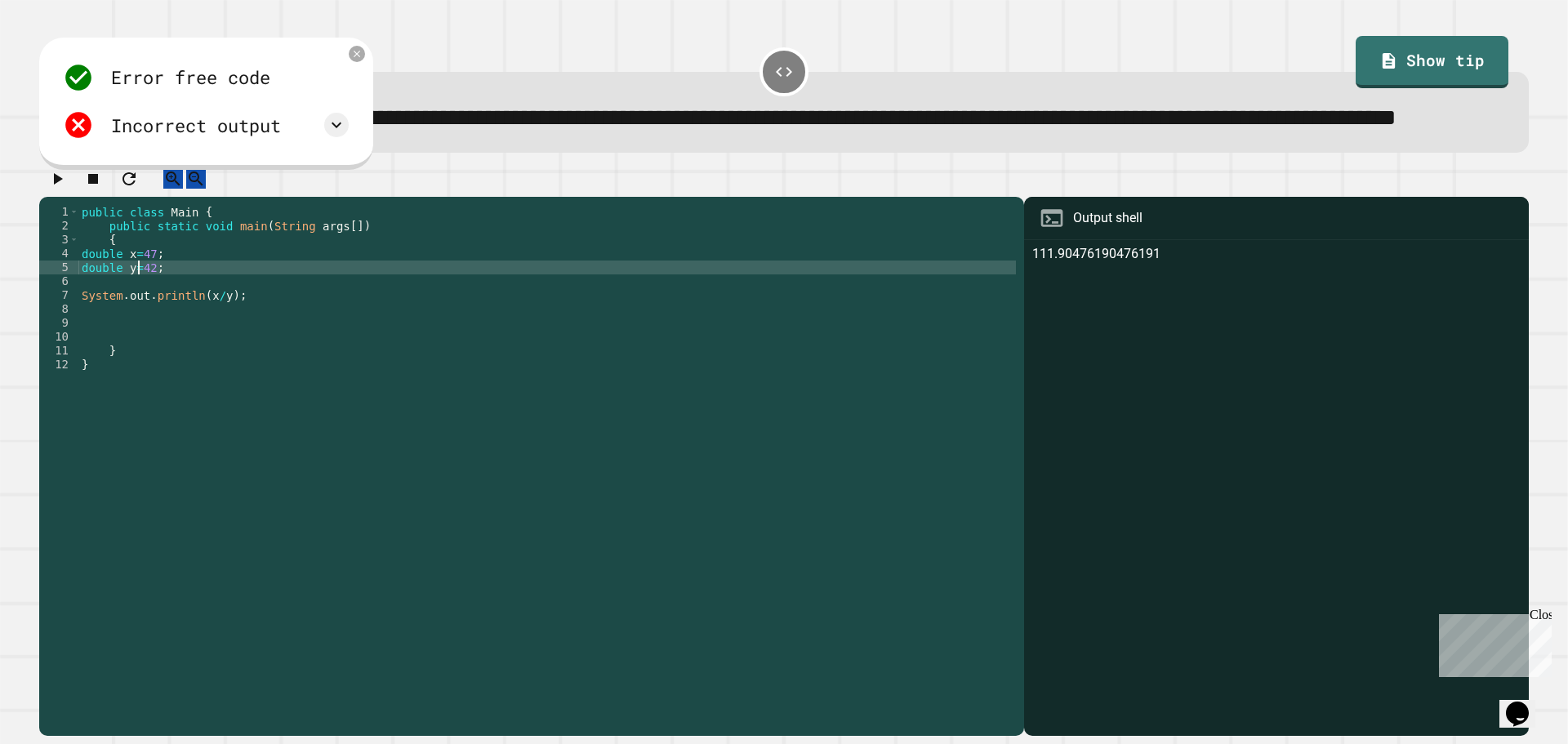
click at [211, 352] on div "public class Main { public static void main ( String args [ ]) { double x = 47 …" at bounding box center [547, 434] width 938 height 458
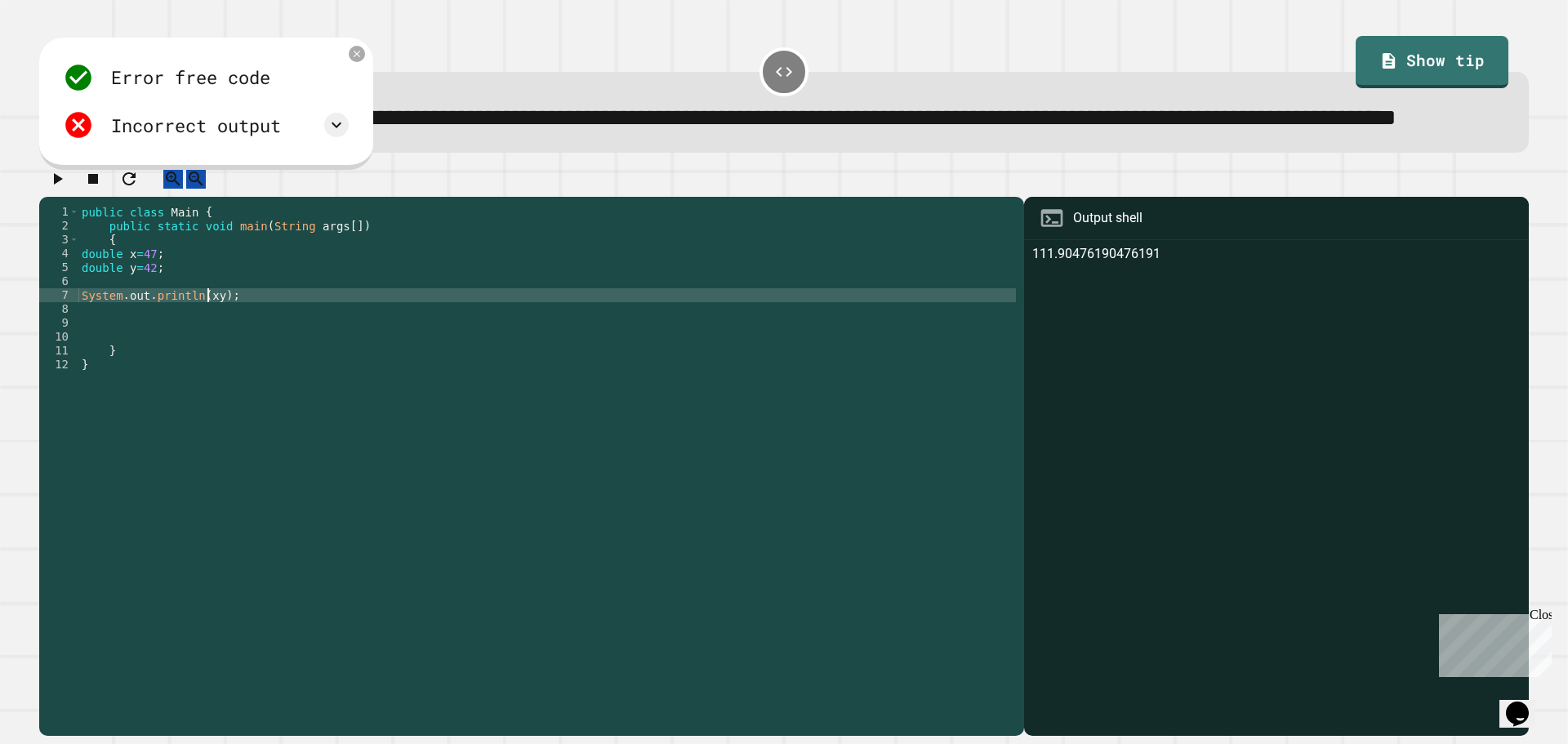
type textarea "**********"
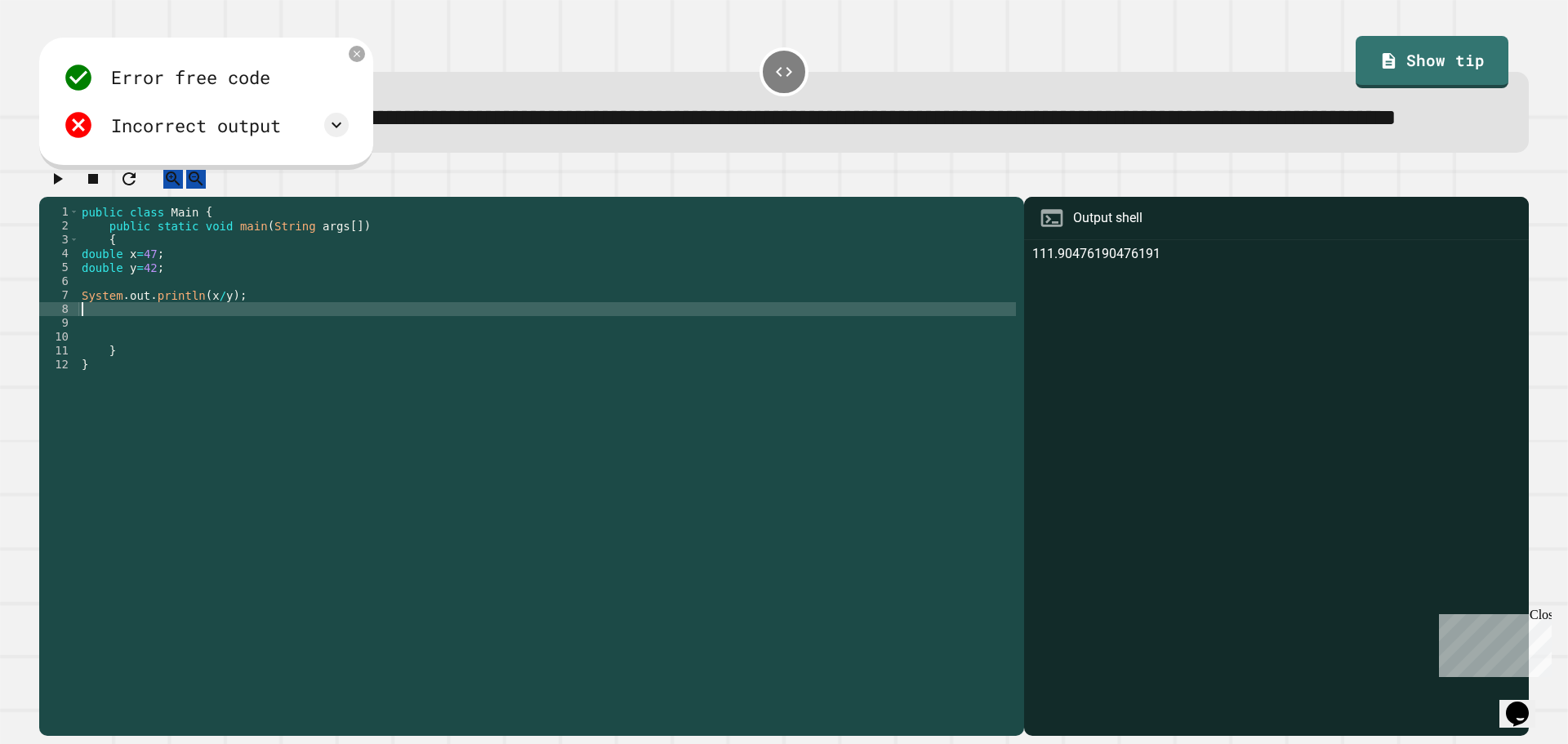
scroll to position [0, 0]
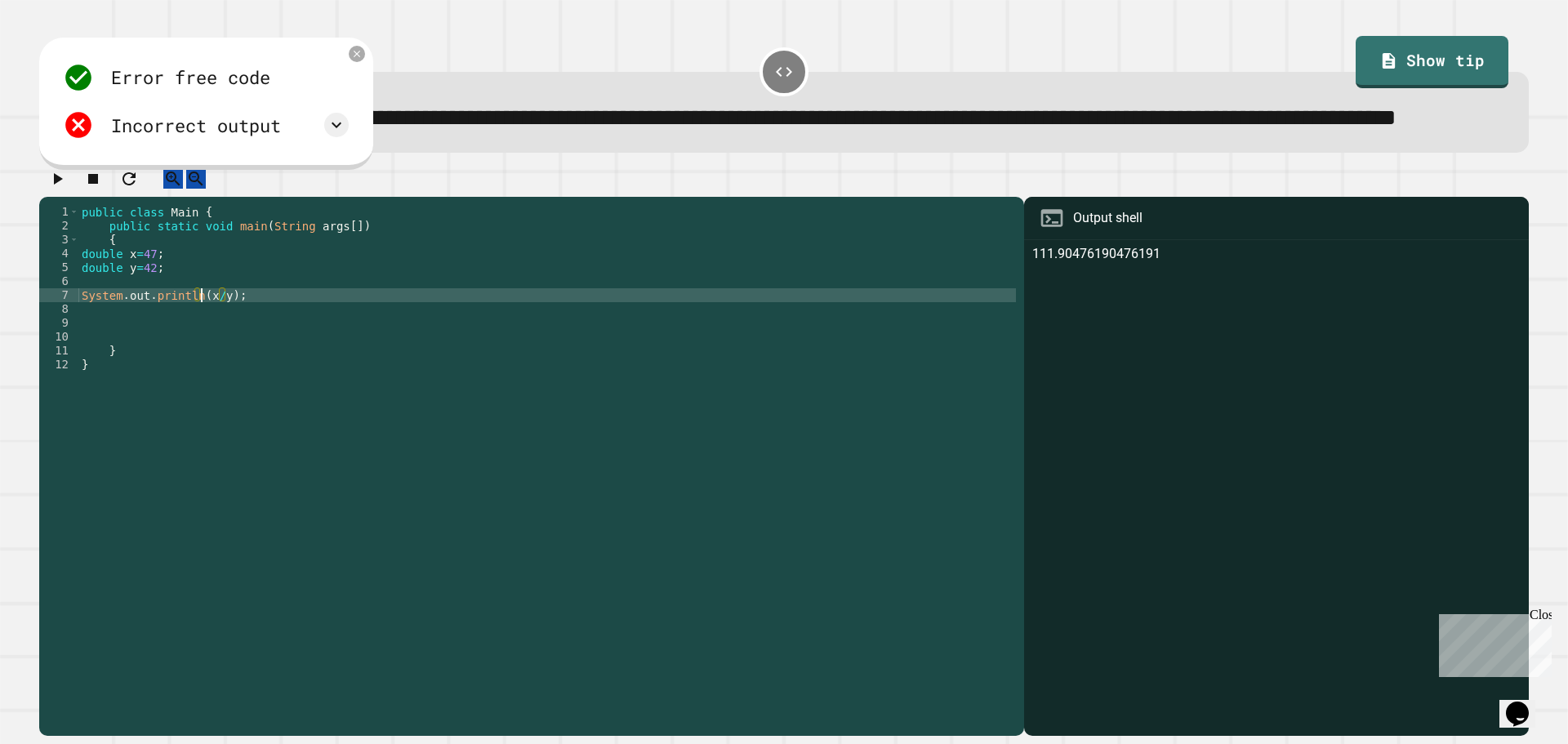
click at [199, 348] on div "public class Main { public static void main ( String args [ ]) { double x = 47 …" at bounding box center [547, 434] width 938 height 458
click at [139, 322] on div "public class Main { public static void main ( String args [ ]) { double x = 47 …" at bounding box center [547, 434] width 938 height 458
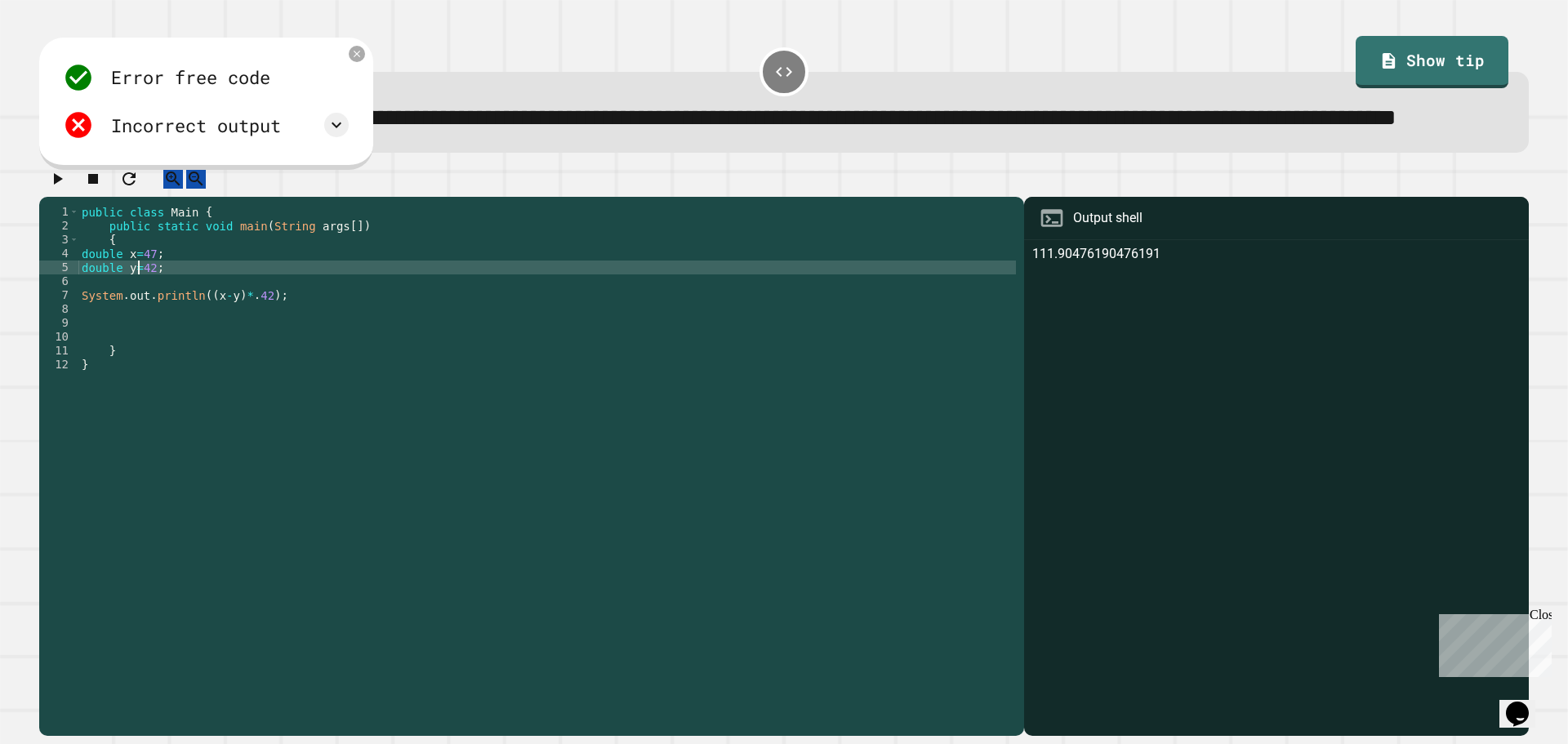
scroll to position [0, 5]
click at [58, 189] on icon "button" at bounding box center [57, 179] width 20 height 20
click at [67, 189] on button "button" at bounding box center [57, 178] width 20 height 20
click at [351, 61] on icon at bounding box center [357, 54] width 14 height 14
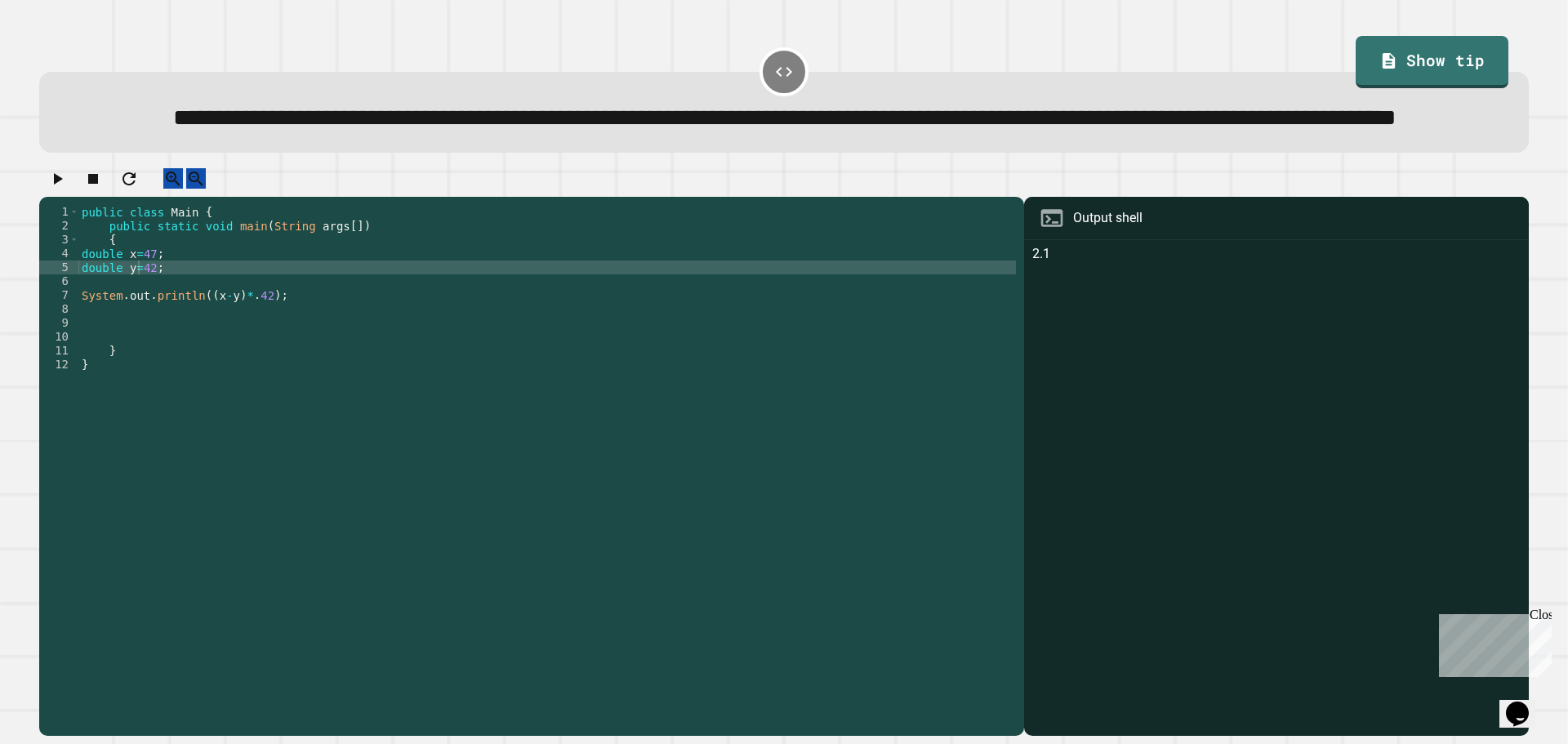
click at [256, 351] on div "public class Main { public static void main ( String args [ ]) { double x = 47 …" at bounding box center [547, 434] width 938 height 458
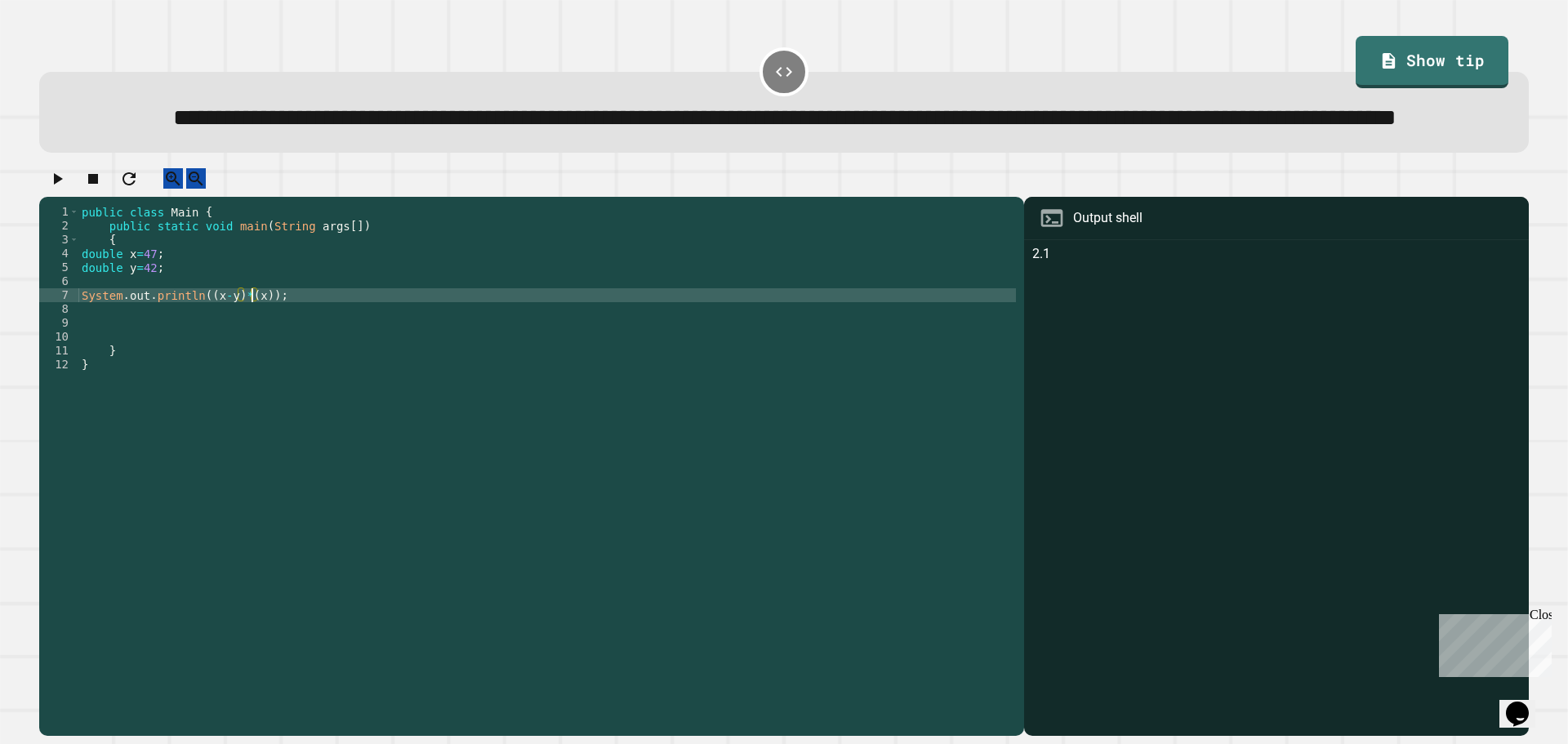
scroll to position [0, 12]
click at [67, 189] on icon "button" at bounding box center [57, 179] width 20 height 20
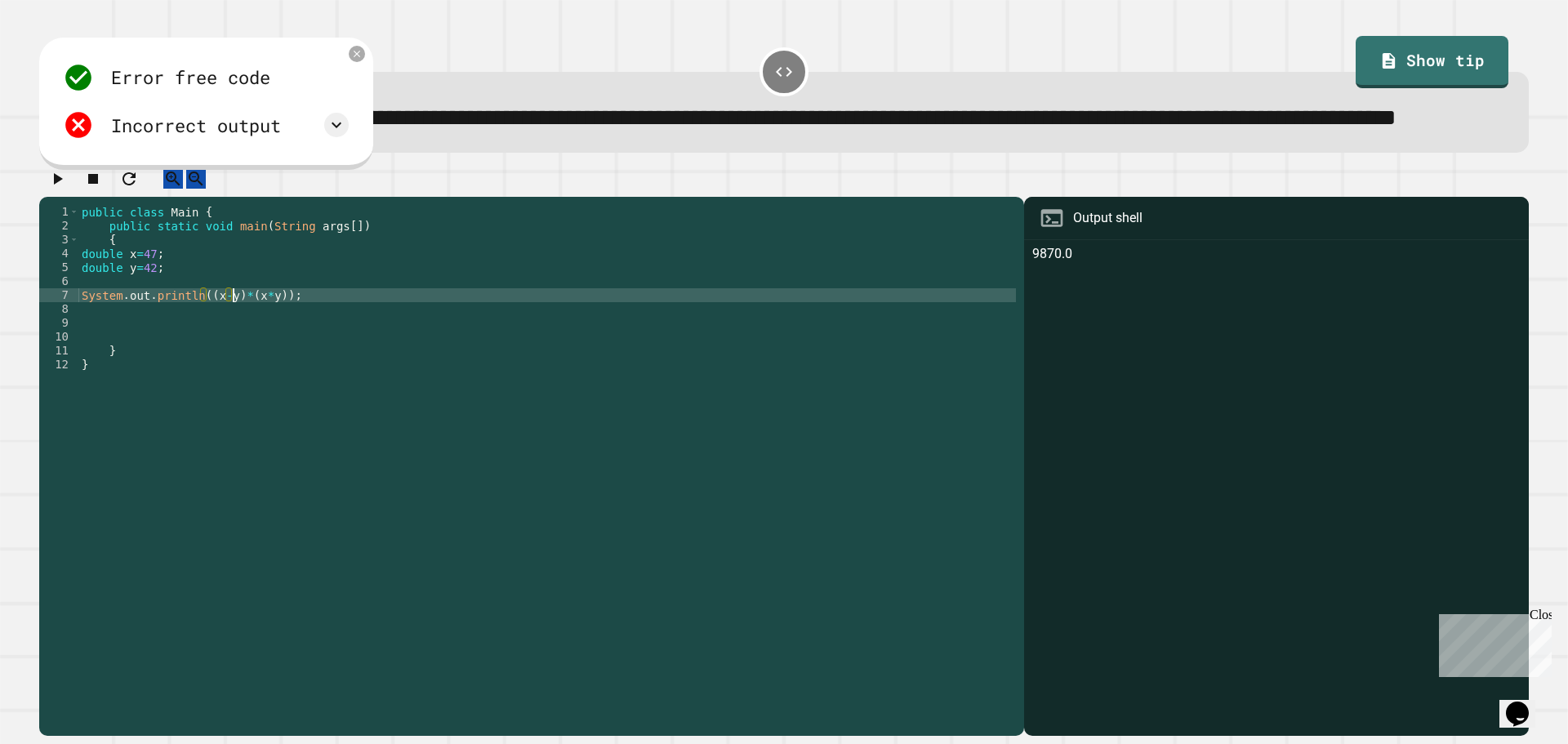
click at [232, 352] on div "public class Main { public static void main ( String args [ ]) { double x = 47 …" at bounding box center [547, 434] width 938 height 458
click at [234, 348] on div "public class Main { public static void main ( String args [ ]) { double x = 47 …" at bounding box center [547, 434] width 938 height 458
click at [241, 342] on div "public class Main { public static void main ( String args [ ]) { double x = 47 …" at bounding box center [547, 434] width 938 height 458
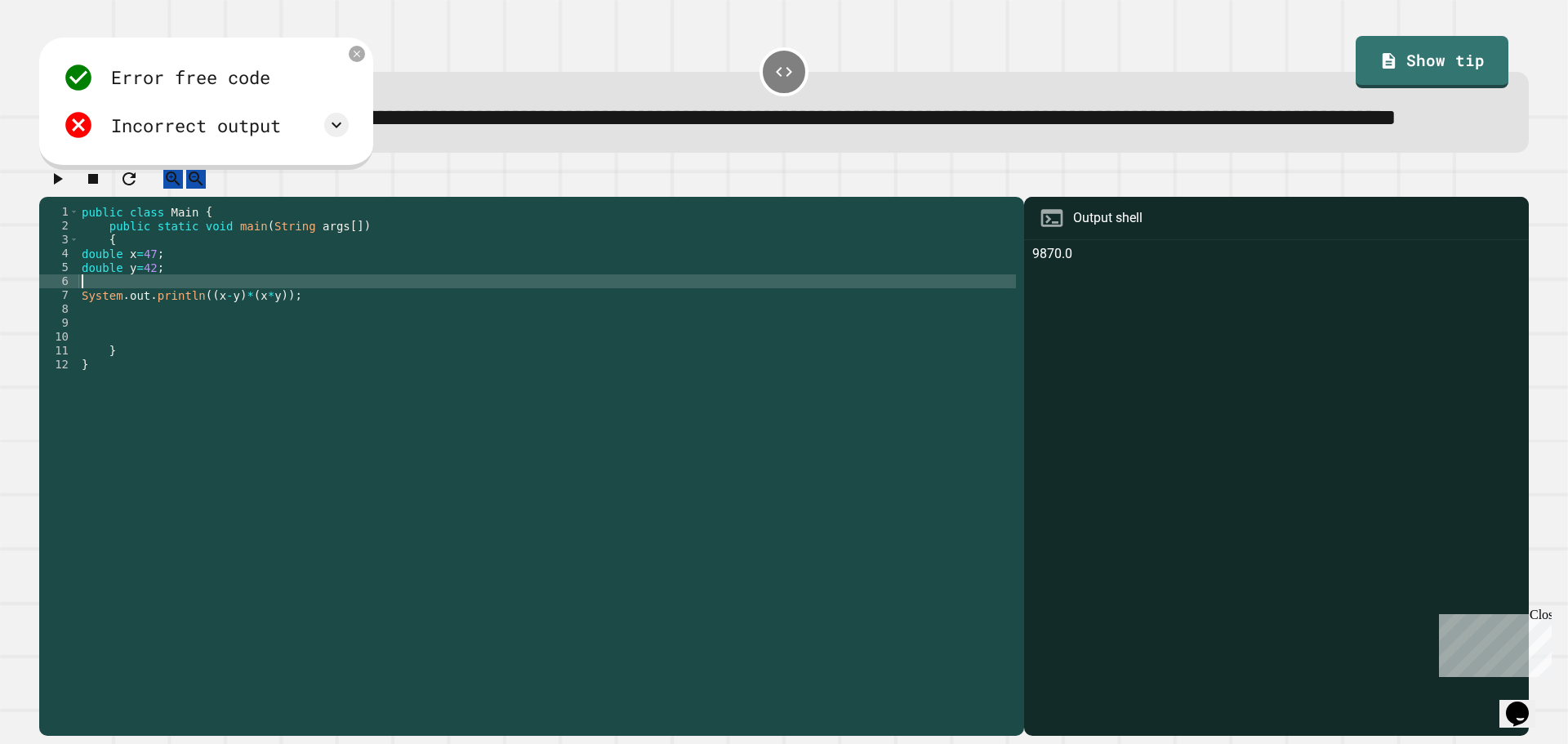
scroll to position [0, 0]
drag, startPoint x: 239, startPoint y: 348, endPoint x: 203, endPoint y: 350, distance: 36.1
click at [203, 350] on div "public class Main { public static void main ( String args [ ]) { double x = 47 …" at bounding box center [547, 434] width 938 height 458
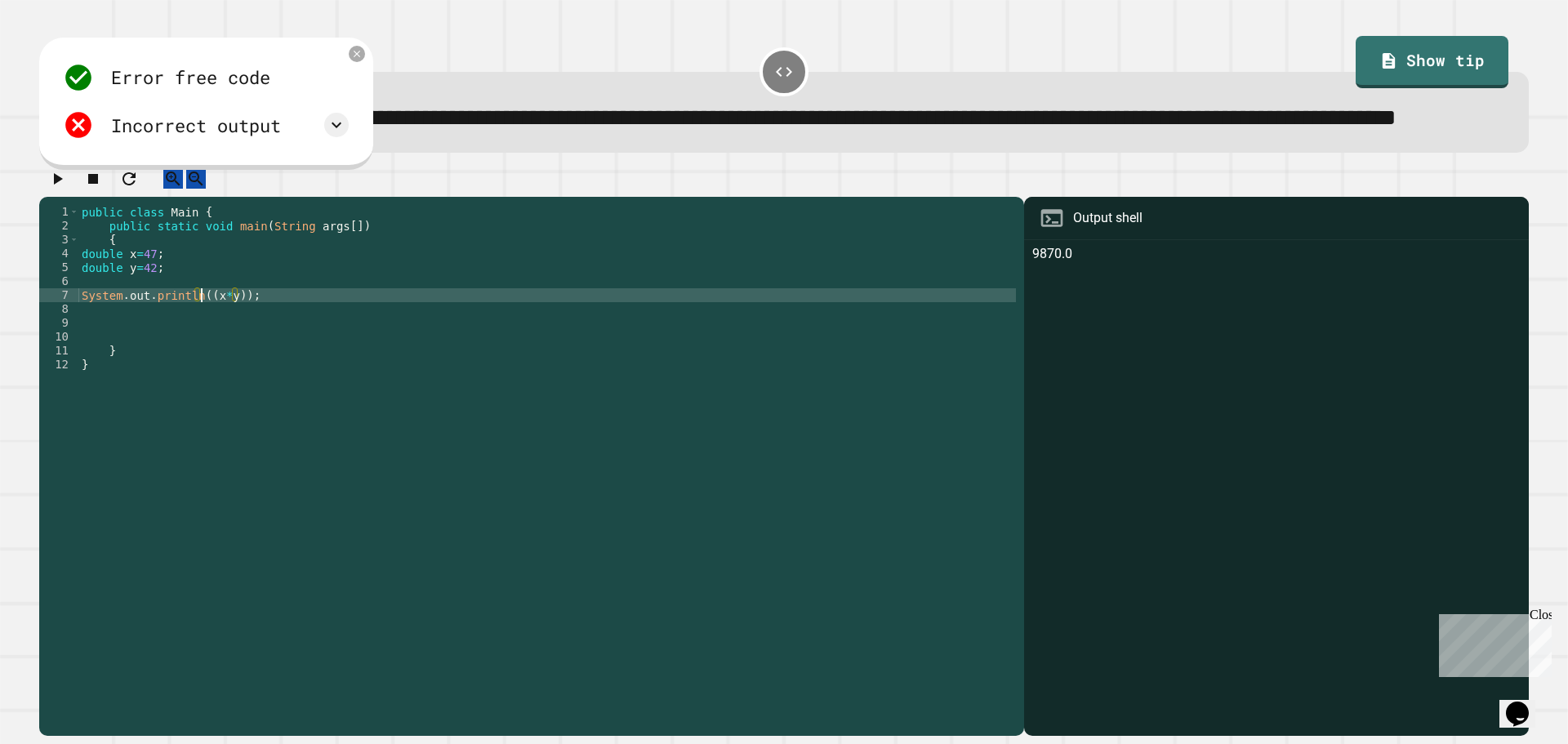
click at [326, 358] on div "public class Main { public static void main ( String args [ ]) { double x = 47 …" at bounding box center [547, 434] width 938 height 458
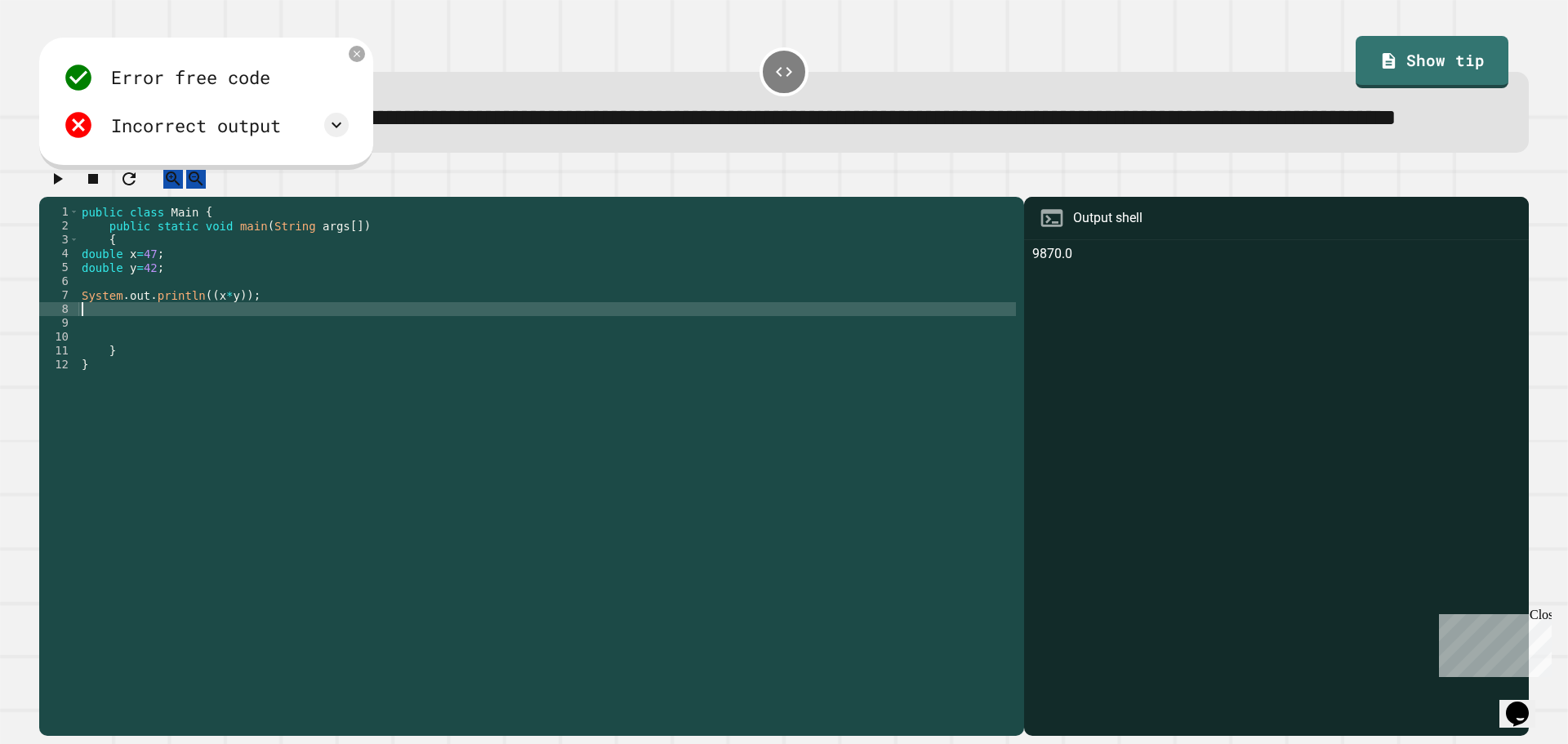
click at [230, 349] on div "public class Main { public static void main ( String args [ ]) { double x = 47 …" at bounding box center [547, 434] width 938 height 458
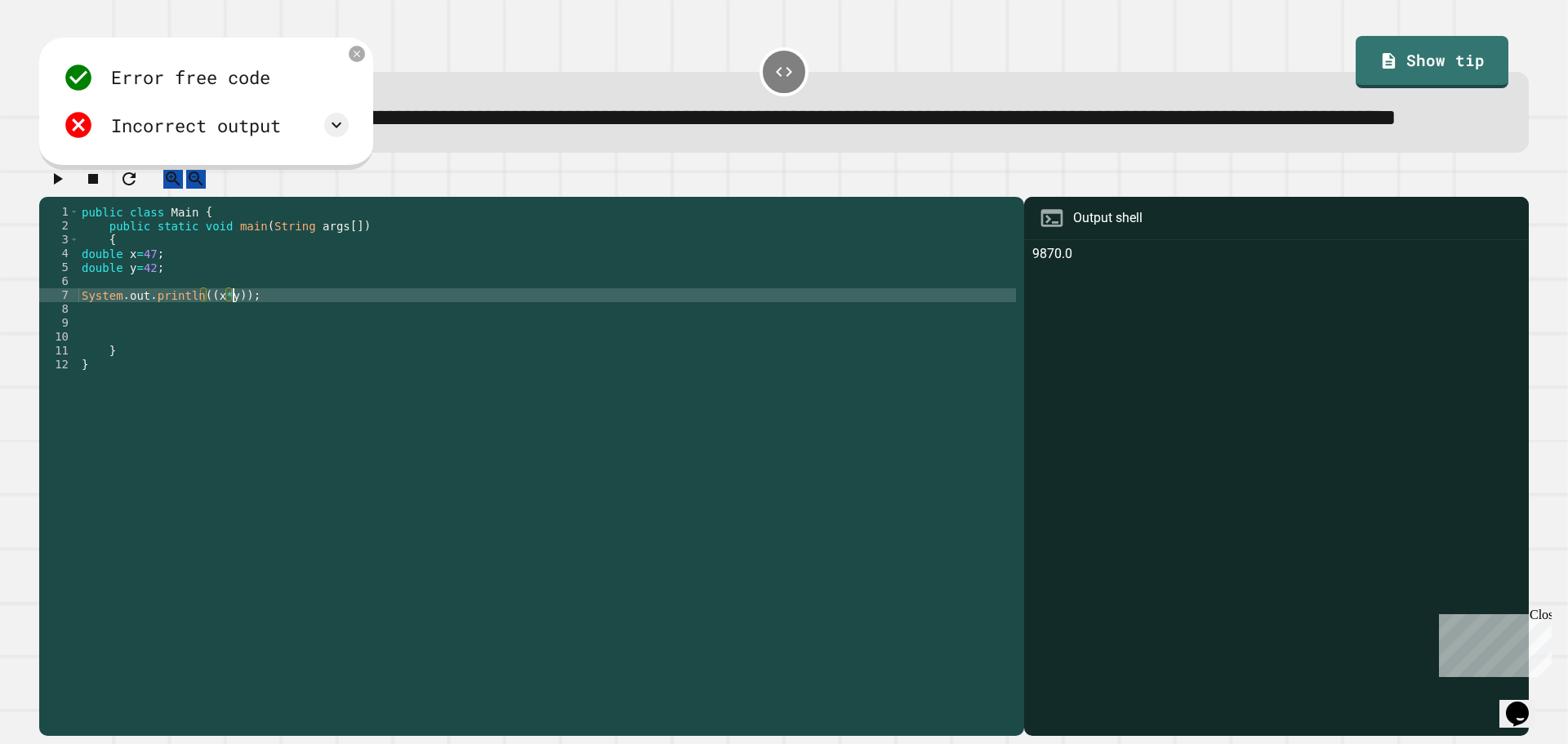
click at [234, 347] on div "public class Main { public static void main ( String args [ ]) { double x = 47 …" at bounding box center [547, 434] width 938 height 458
click at [196, 348] on div "public class Main { public static void main ( String args [ ]) { double x = 47 …" at bounding box center [547, 434] width 938 height 458
click at [67, 189] on button "button" at bounding box center [57, 178] width 20 height 20
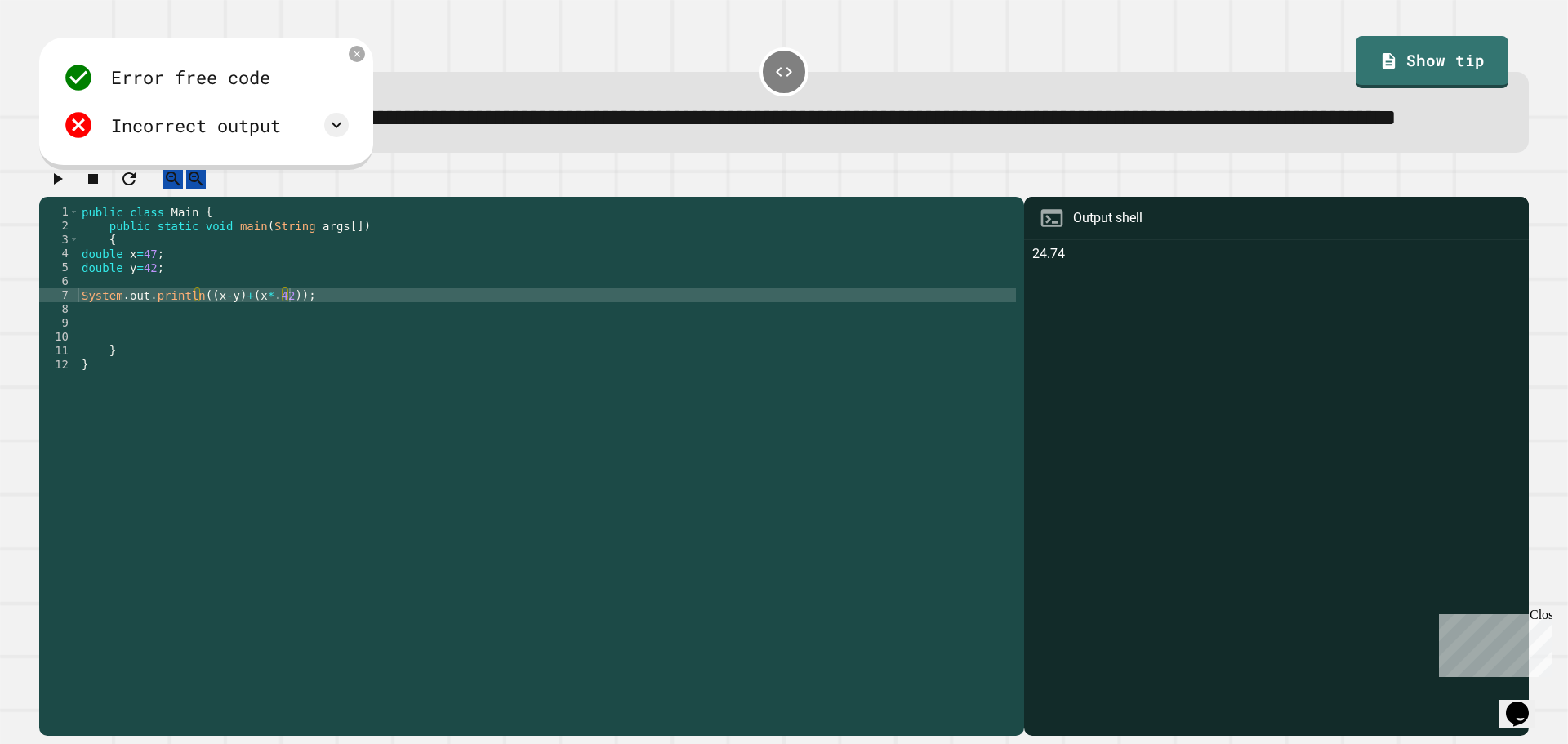
click at [67, 189] on button "button" at bounding box center [57, 178] width 20 height 20
drag, startPoint x: 236, startPoint y: 354, endPoint x: 204, endPoint y: 353, distance: 32.0
click at [204, 353] on div "public class Main { public static void main ( String args [ ]) { double x = 47 …" at bounding box center [547, 434] width 938 height 458
click at [78, 169] on div "Error free code 24.74 Incorrect output Expected output 27.26 My output 24.74" at bounding box center [206, 103] width 335 height 132
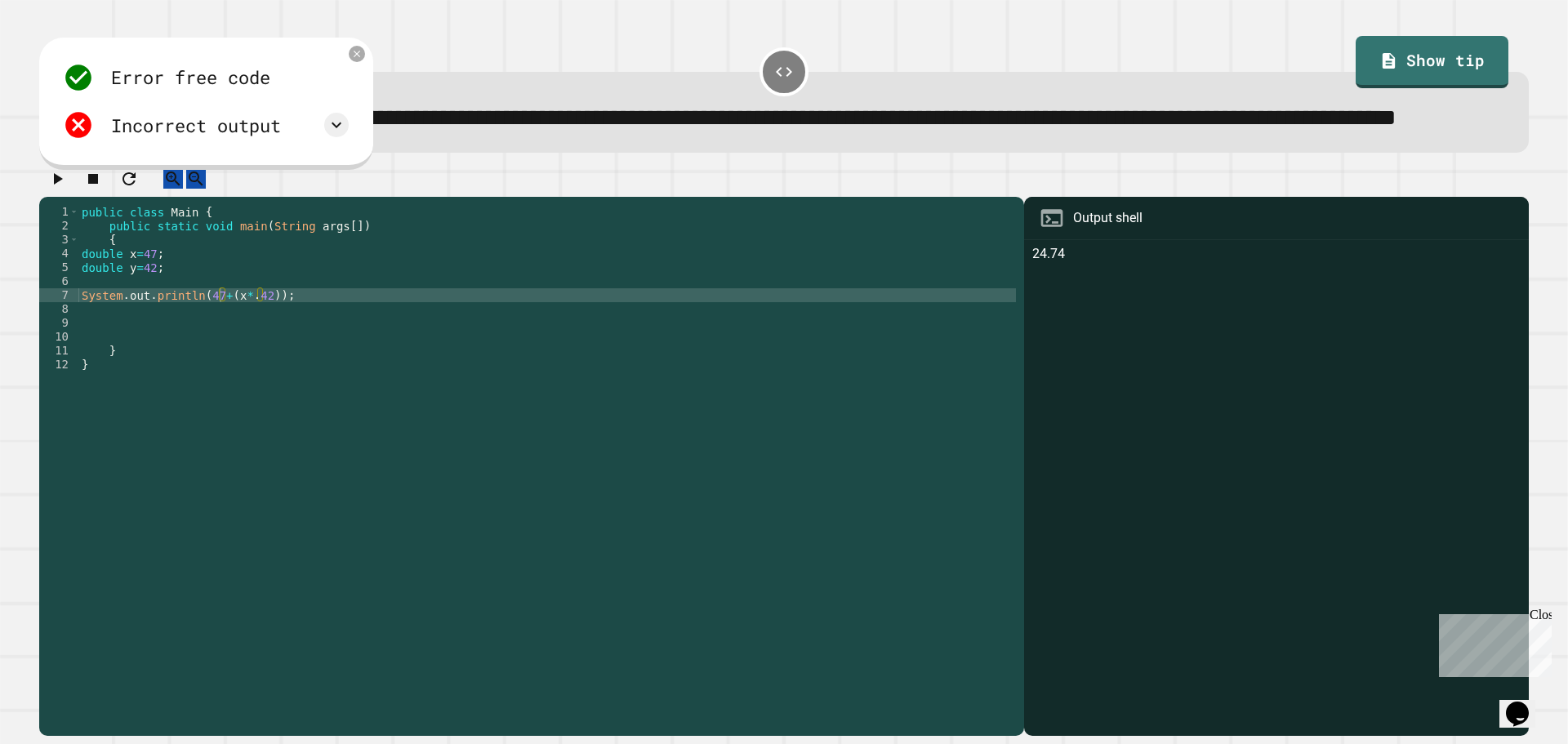
click at [67, 189] on icon "button" at bounding box center [57, 179] width 20 height 20
click at [220, 350] on div "public class Main { public static void main ( String args [ ]) { double x = 47 …" at bounding box center [547, 434] width 938 height 458
click at [245, 350] on div "public class Main { public static void main ( String args [ ]) { double x = 47 …" at bounding box center [547, 434] width 938 height 458
click at [67, 189] on icon "button" at bounding box center [57, 179] width 20 height 20
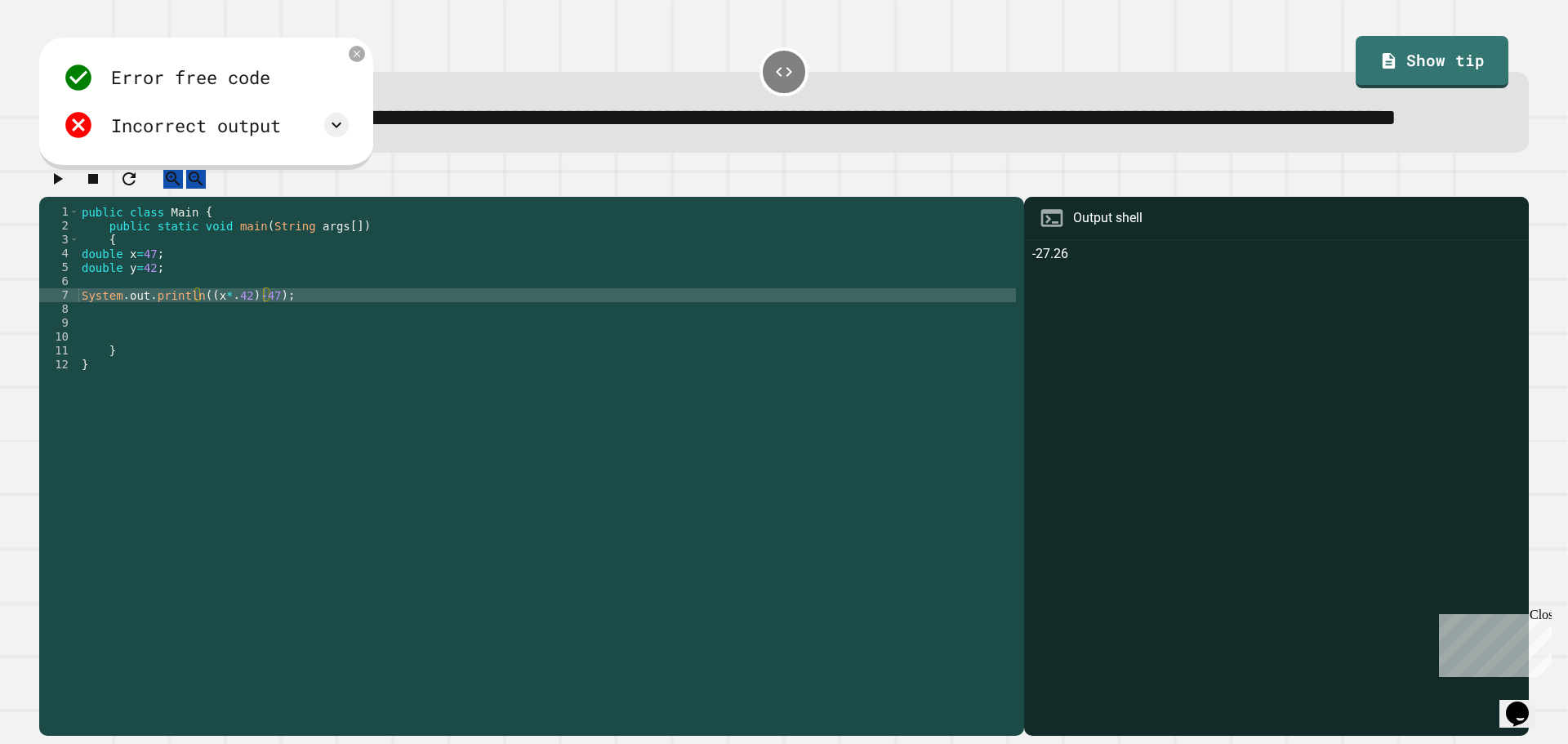
click at [260, 349] on div "public class Main { public static void main ( String args [ ]) { double x = 47 …" at bounding box center [547, 434] width 938 height 458
click at [263, 350] on div "public class Main { public static void main ( String args [ ]) { double x = 47 …" at bounding box center [547, 434] width 938 height 458
type textarea "**********"
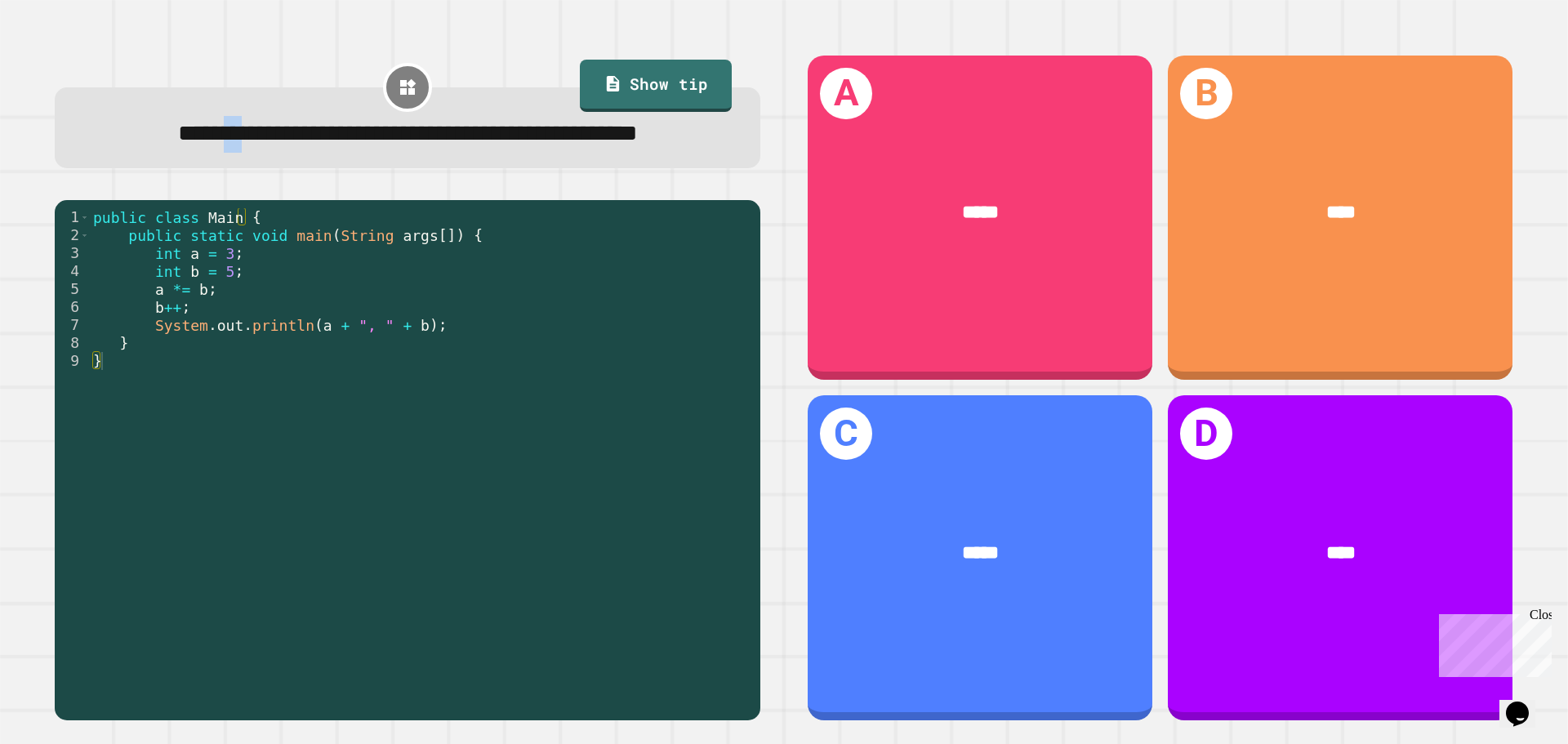
drag, startPoint x: 182, startPoint y: 139, endPoint x: 296, endPoint y: 145, distance: 114.2
click at [286, 145] on span "**********" at bounding box center [408, 133] width 460 height 23
click at [317, 152] on div "**********" at bounding box center [409, 133] width 648 height 36
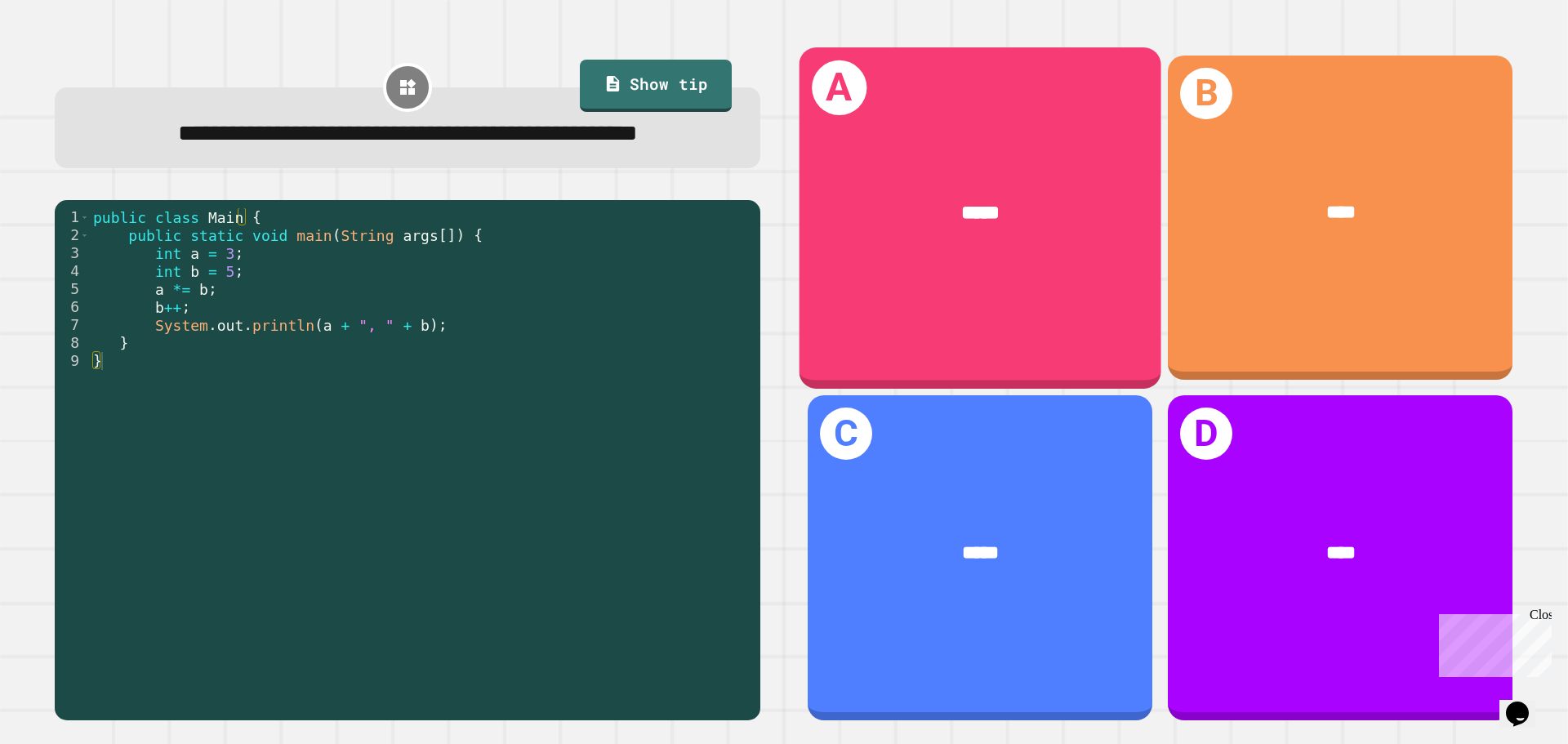
click at [1051, 269] on div "A *****" at bounding box center [980, 217] width 362 height 341
